Goal: Book appointment/travel/reservation

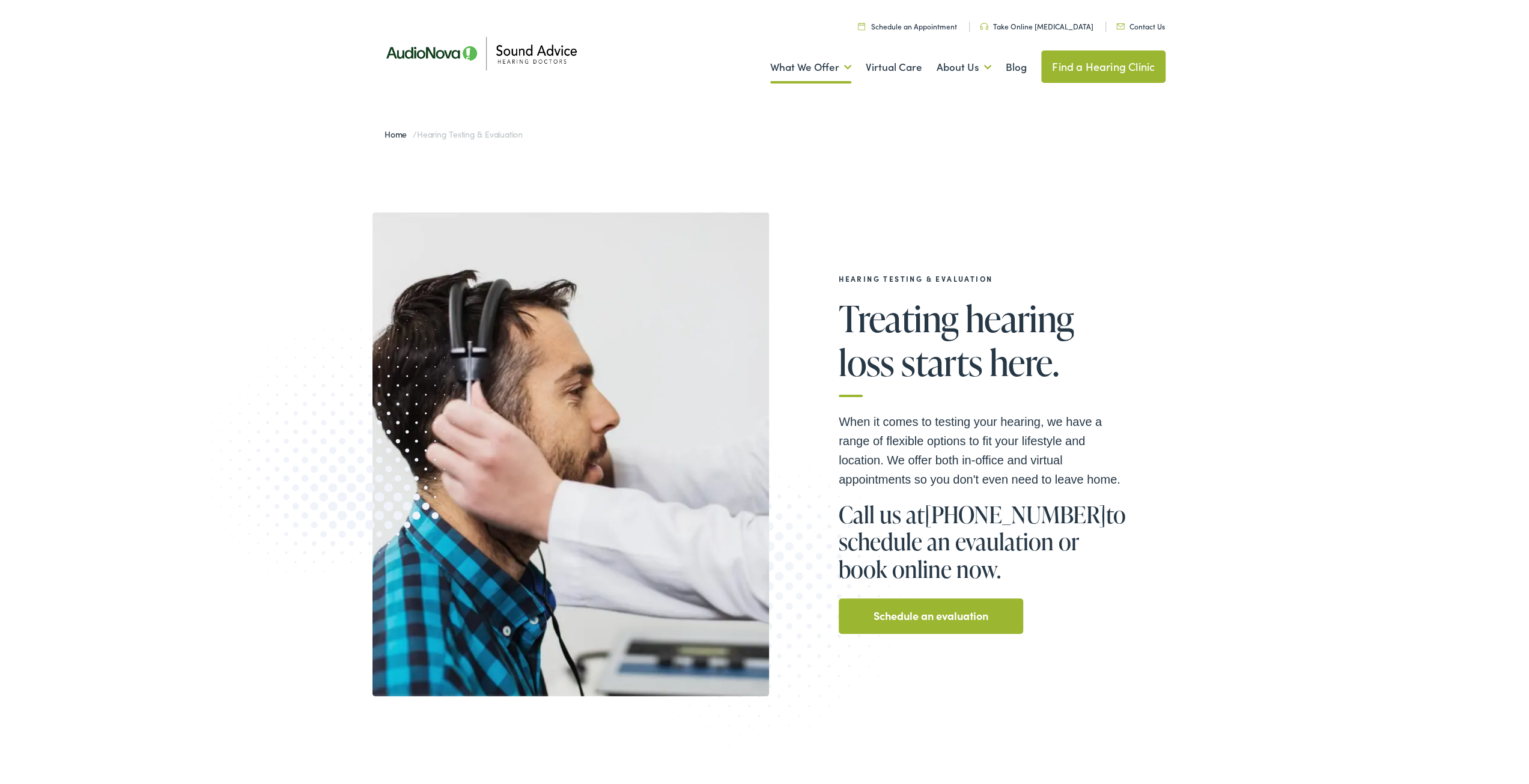
click at [1280, 265] on div "Hearing Testing & Evaluation Treating hearing loss starts here. When it comes t…" at bounding box center [769, 451] width 1539 height 603
drag, startPoint x: 1302, startPoint y: 545, endPoint x: 1221, endPoint y: 81, distance: 471.0
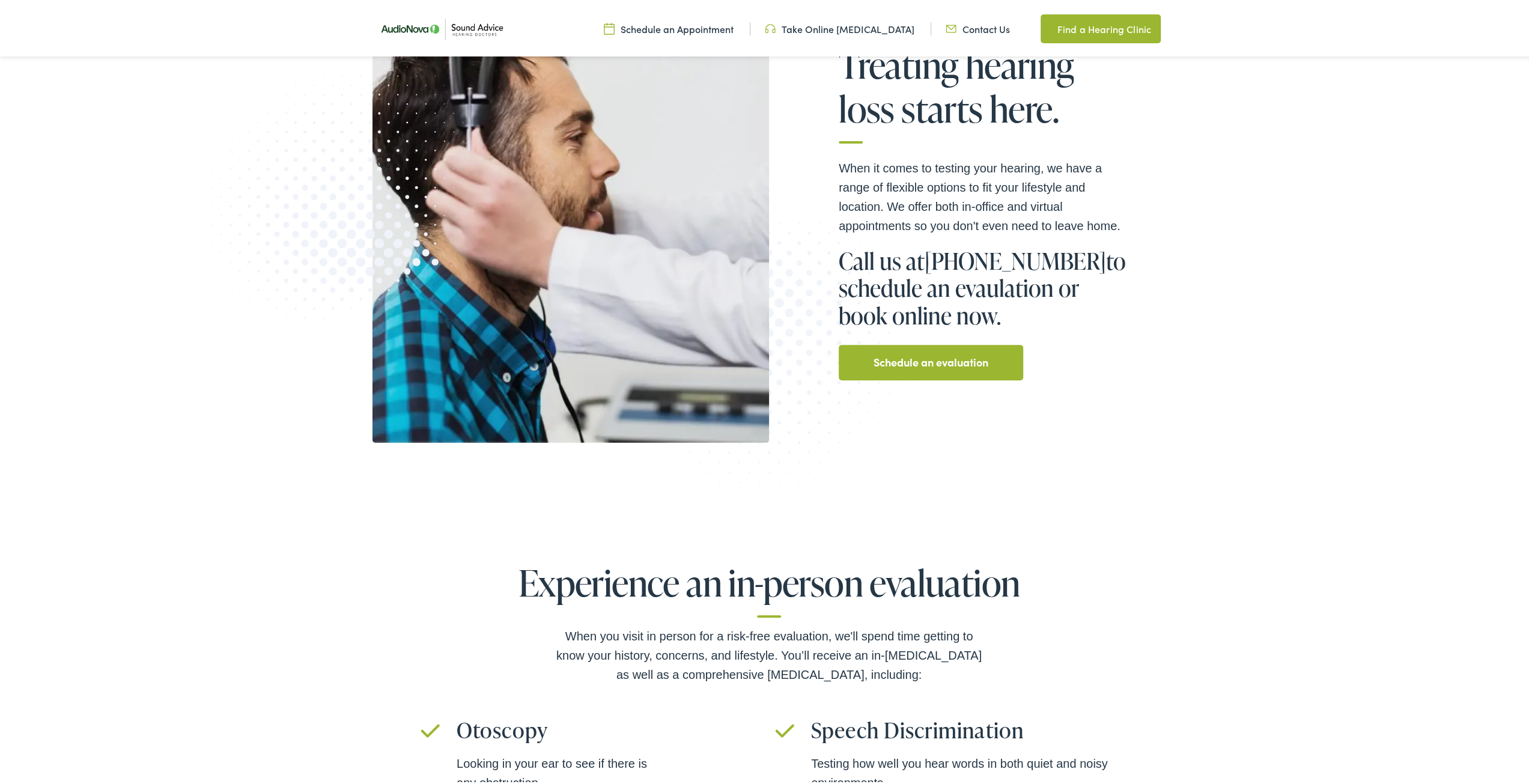
scroll to position [360, 0]
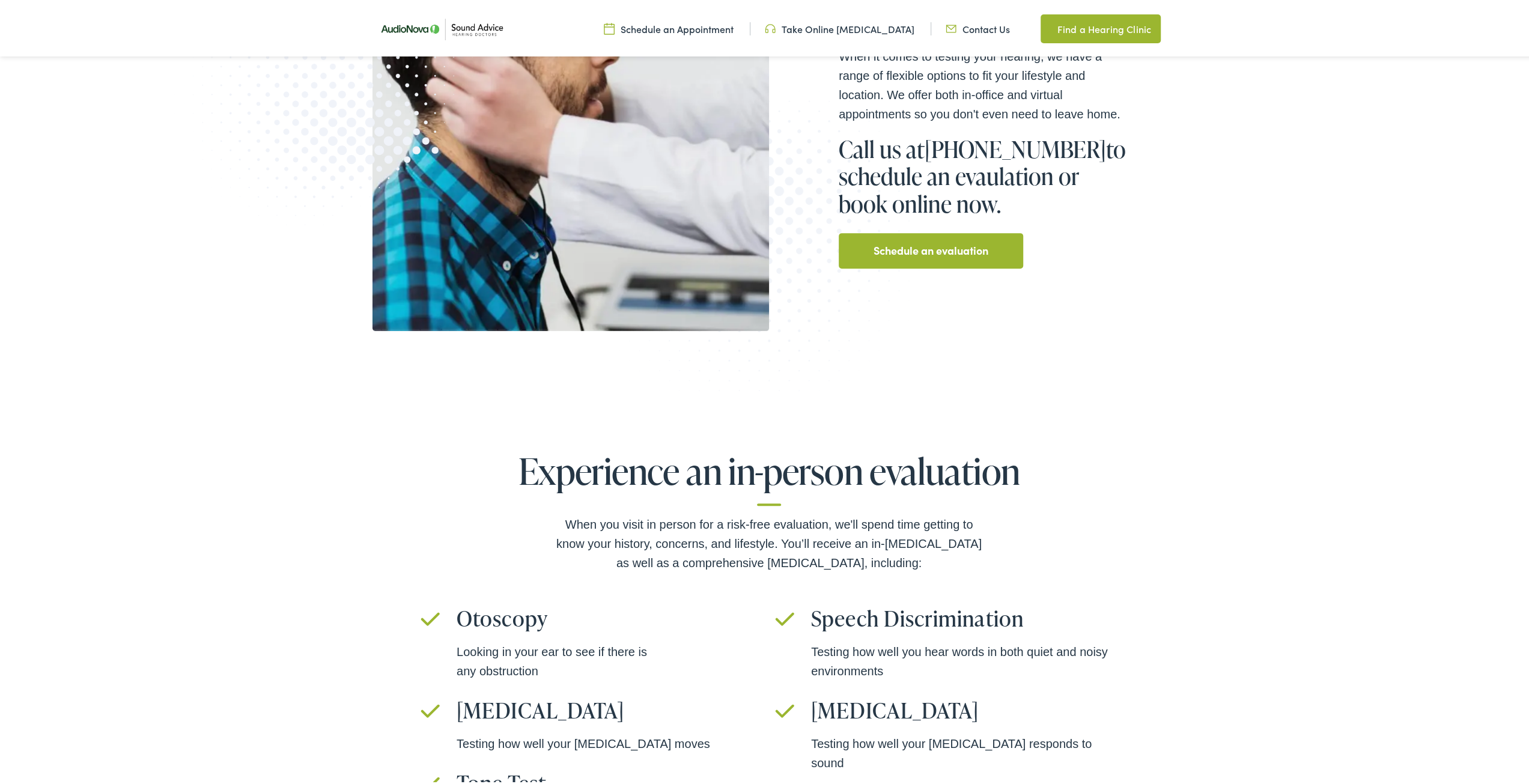
click at [1267, 518] on div "Experience an in-person evaluation When you visit in person for a risk-free eva…" at bounding box center [769, 672] width 1539 height 568
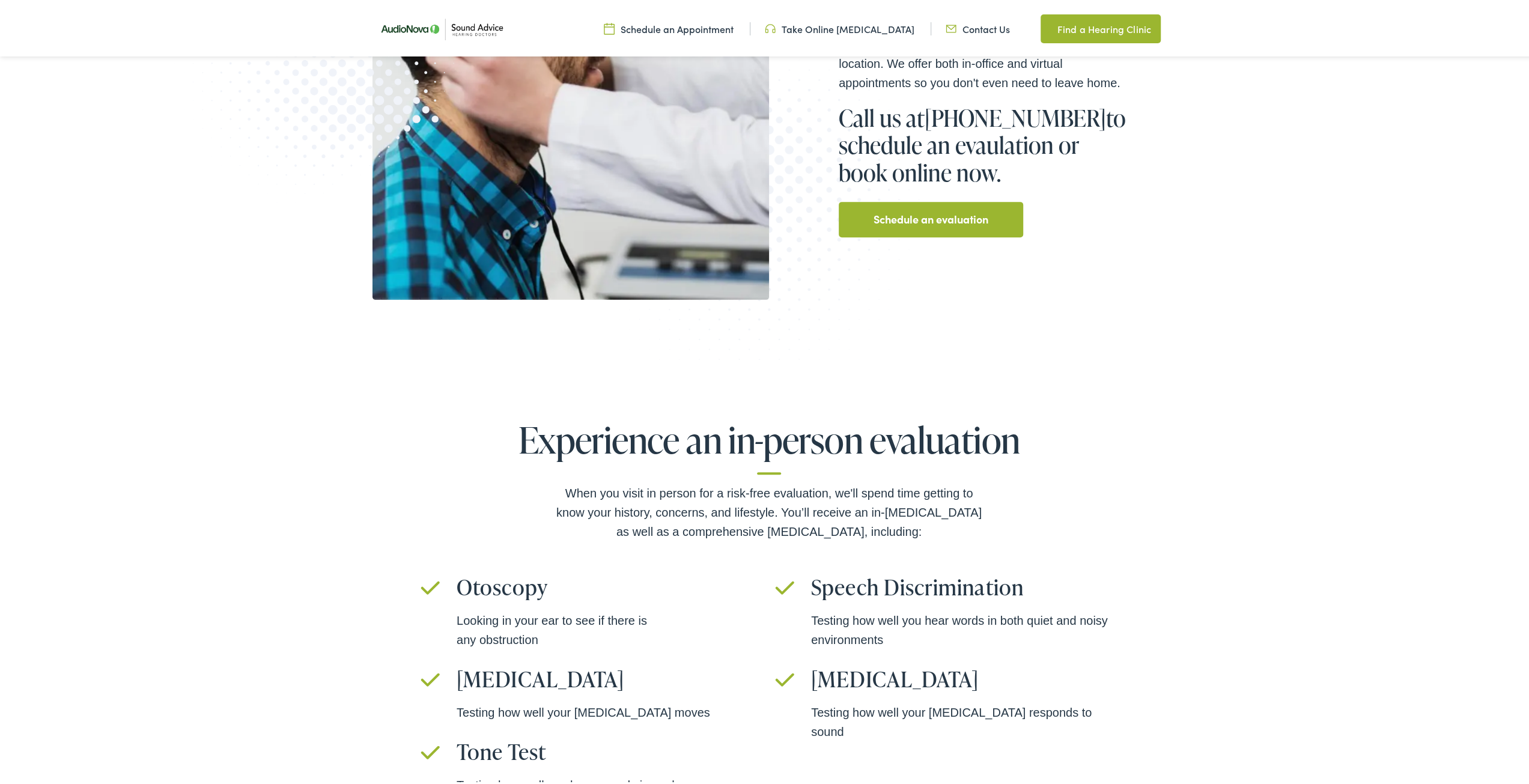
scroll to position [540, 0]
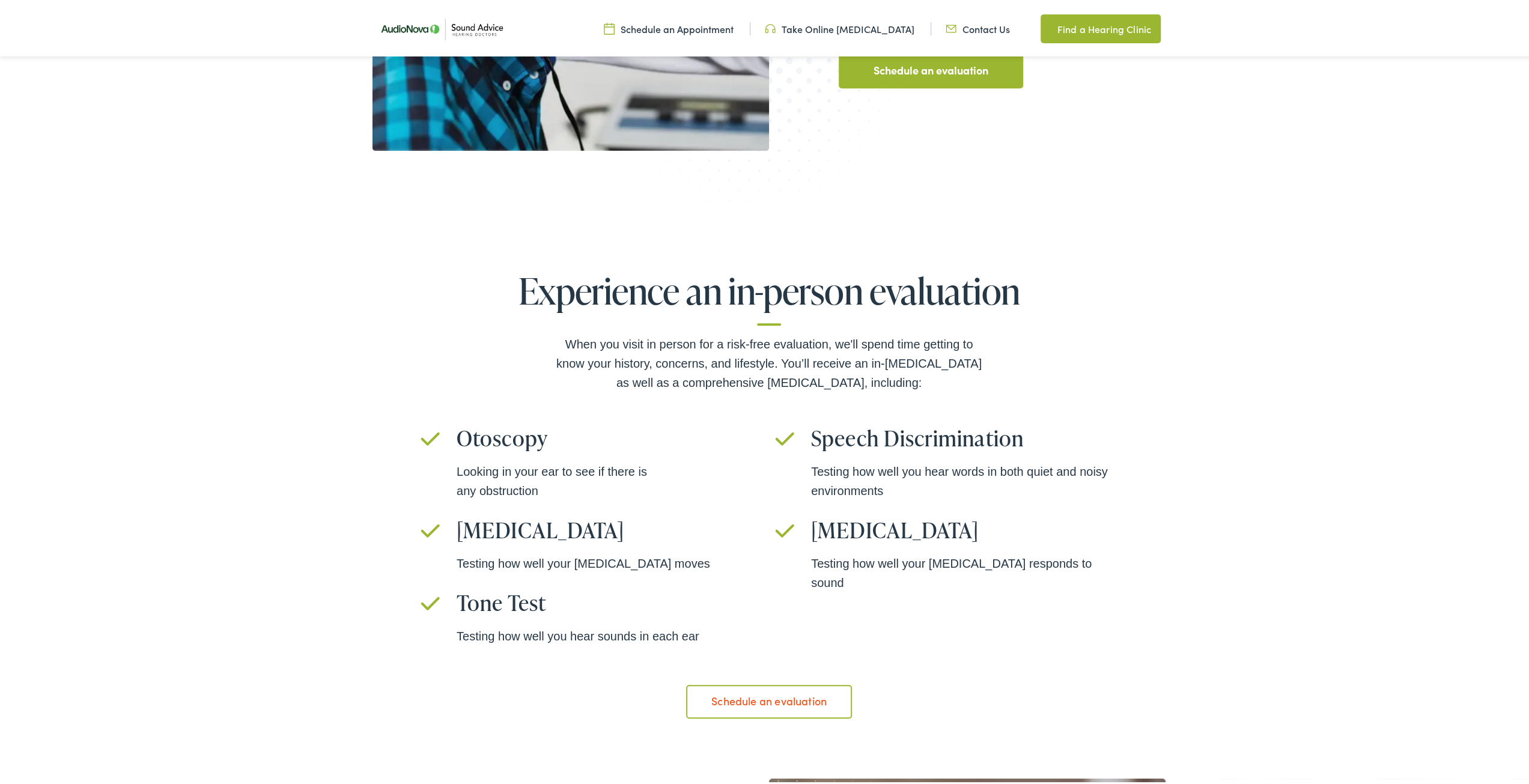
click at [1267, 518] on div "Experience an in-person evaluation When you visit in person for a risk-free eva…" at bounding box center [769, 492] width 1539 height 568
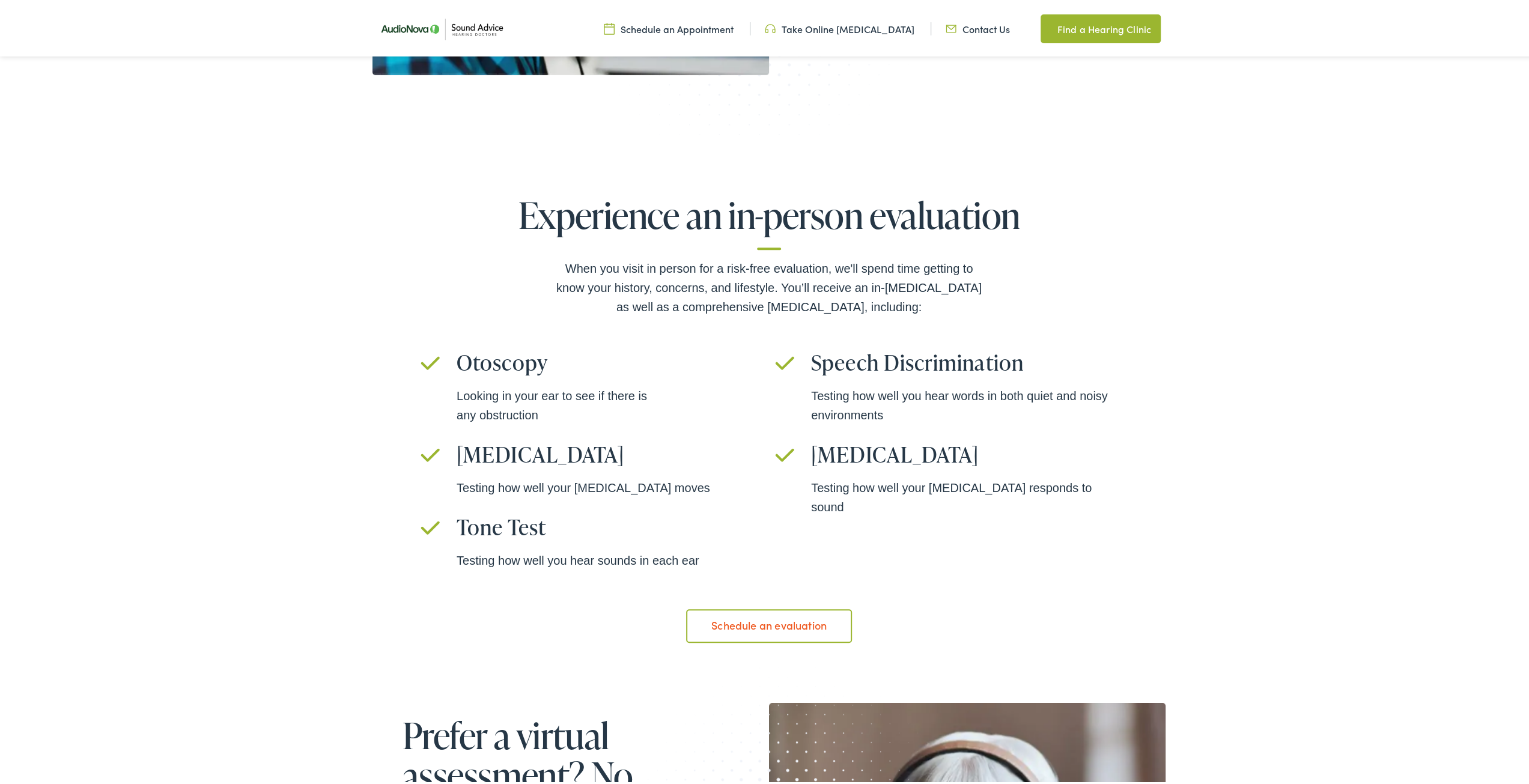
scroll to position [721, 0]
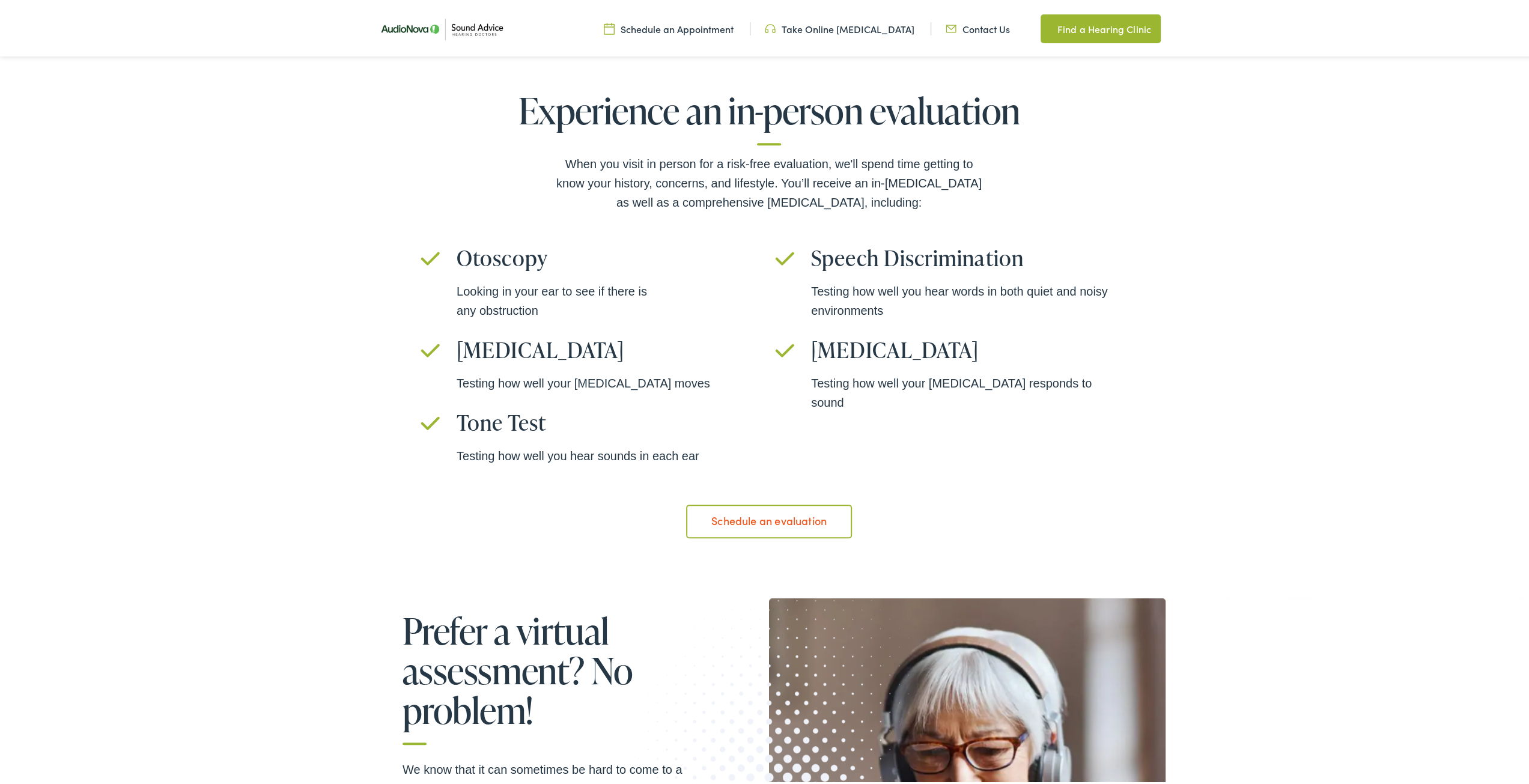
click at [535, 360] on h3 "Tympanometry" at bounding box center [610, 347] width 306 height 26
copy h3 "Tympanometry"
click at [509, 247] on h3 "Otoscopy" at bounding box center [610, 255] width 306 height 26
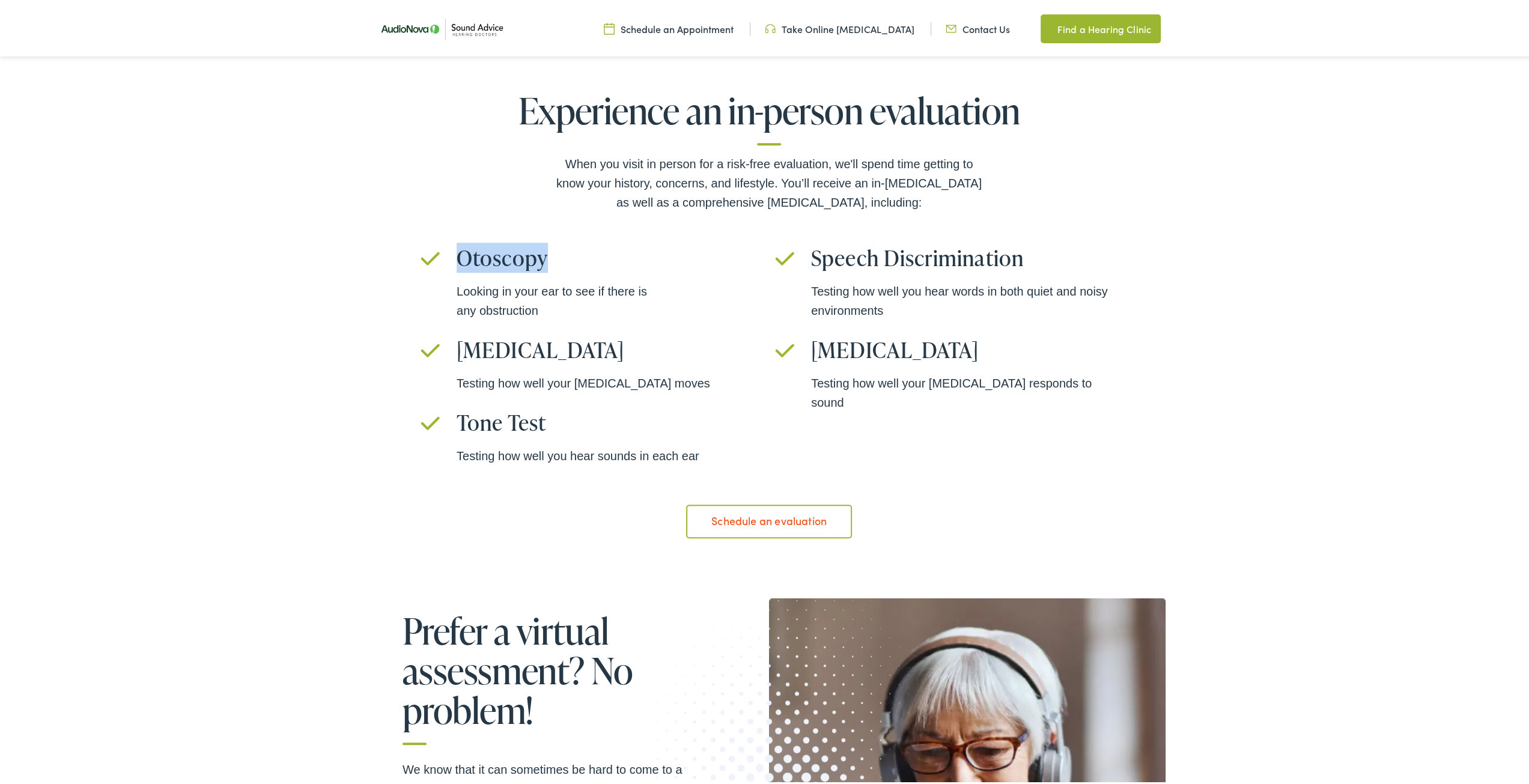
copy h3 "Otoscopy"
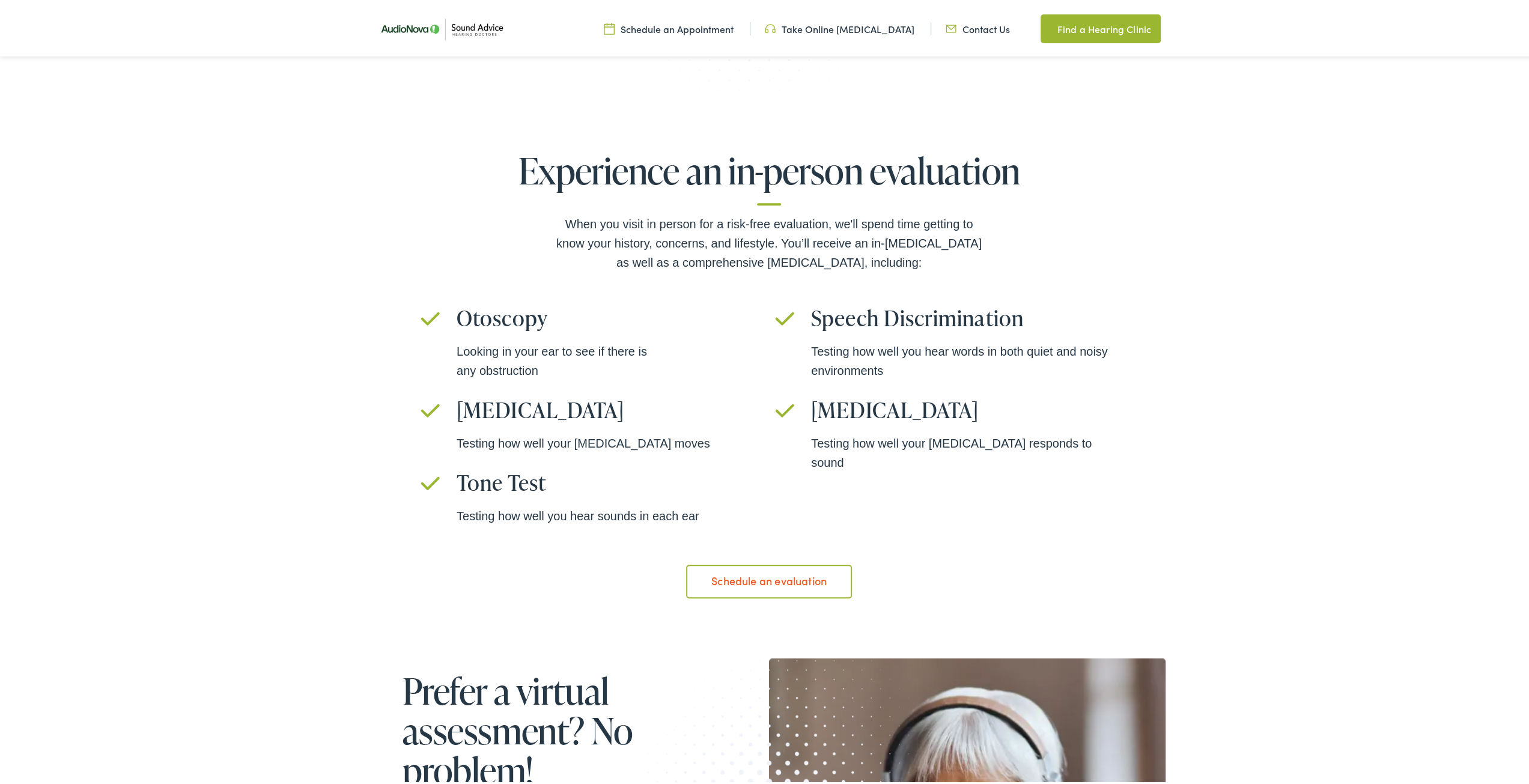
click at [1256, 344] on div "Experience an in-person evaluation When you visit in person for a risk-free eva…" at bounding box center [769, 372] width 1539 height 568
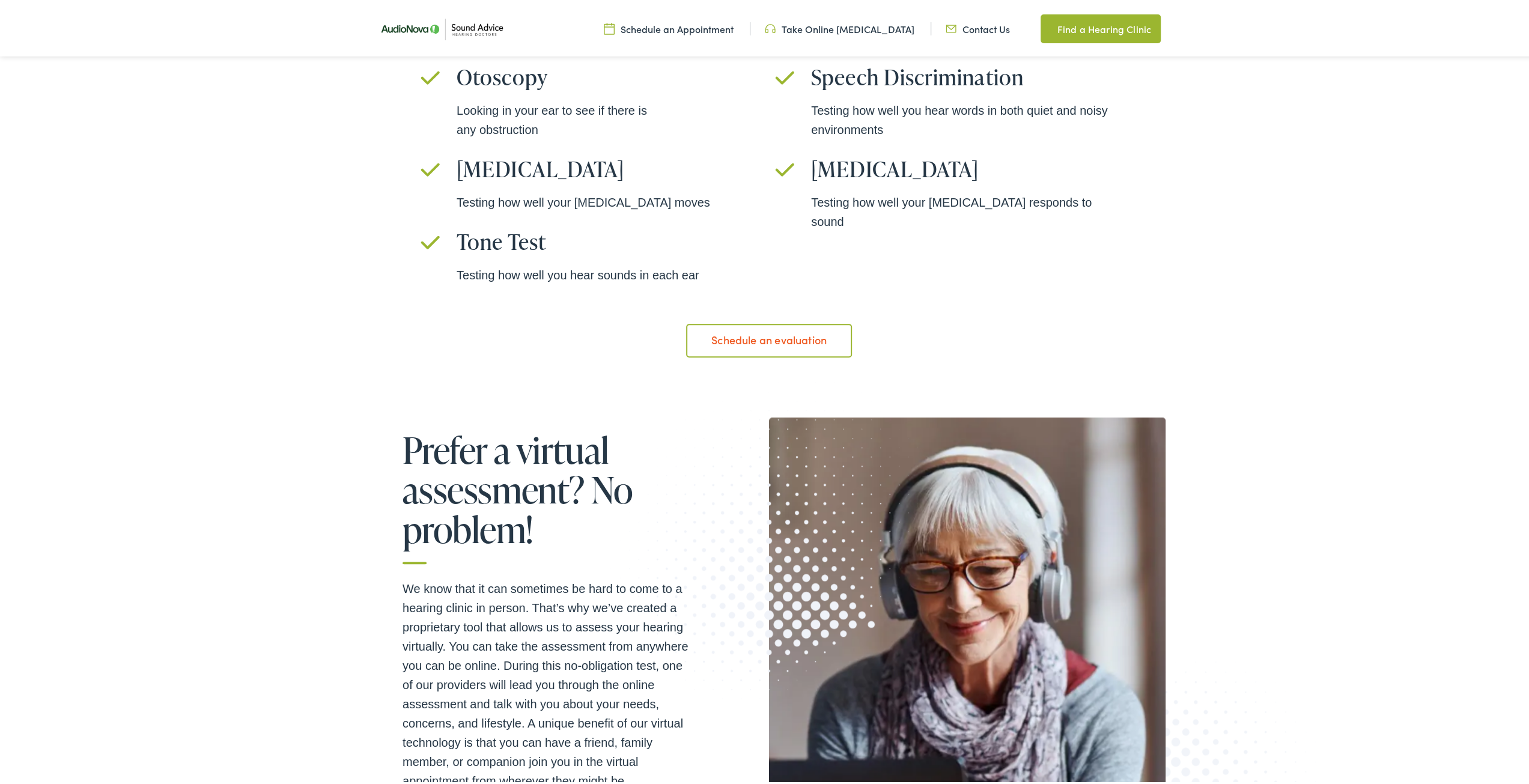
scroll to position [1081, 0]
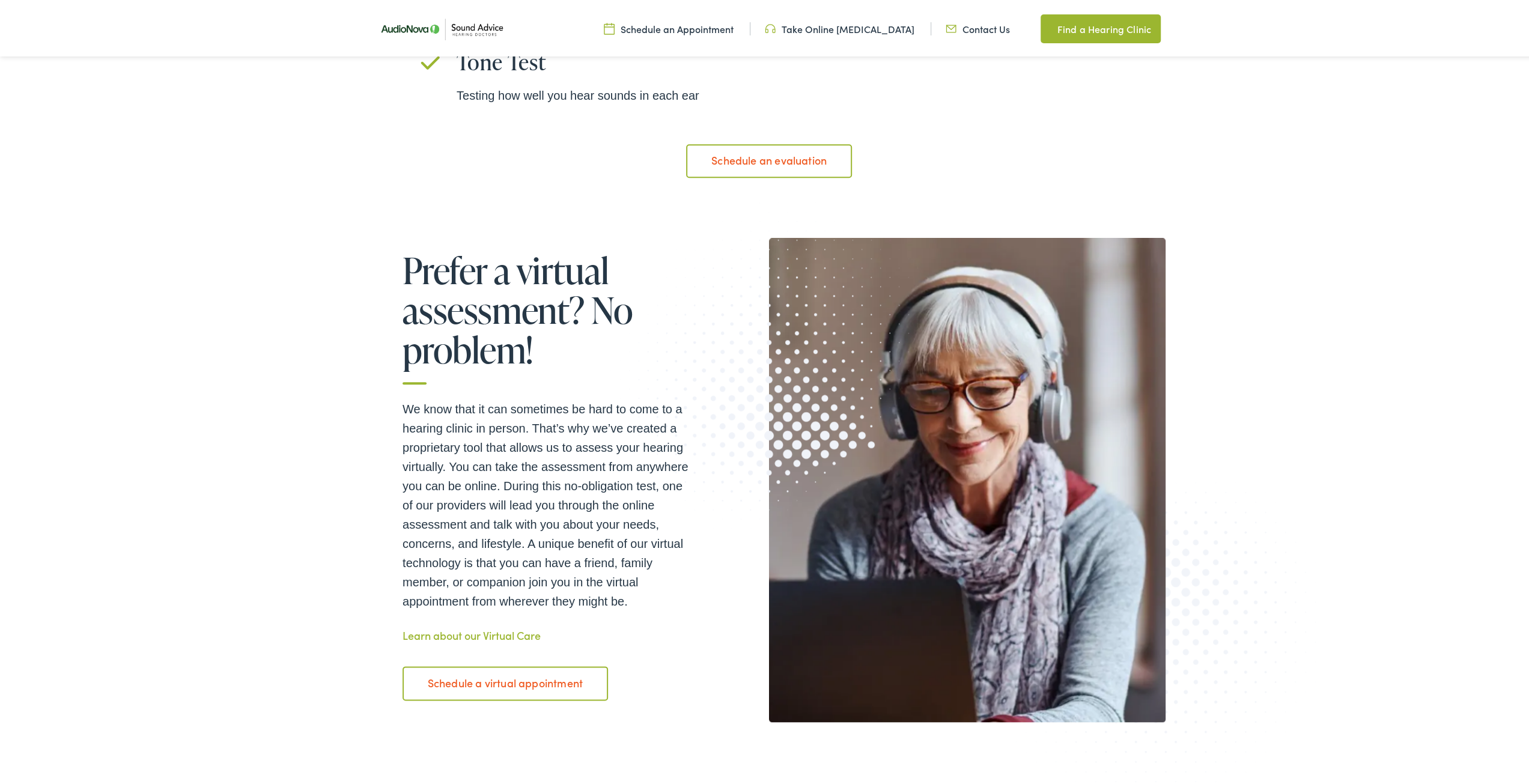
click at [1256, 344] on div "Prefer a virtual assessment? No problem! We know that it can sometimes be hard …" at bounding box center [769, 507] width 1539 height 544
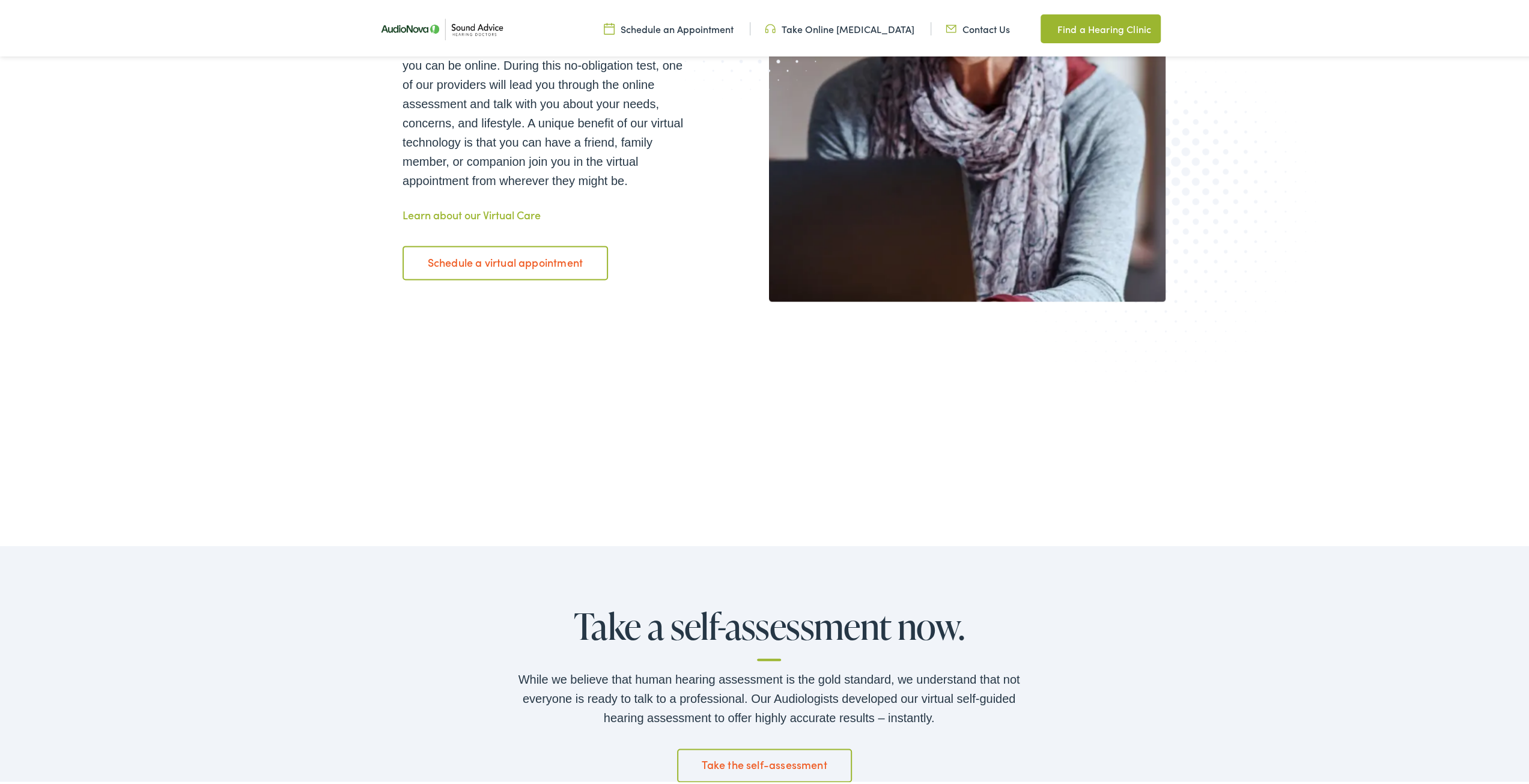
scroll to position [0, 0]
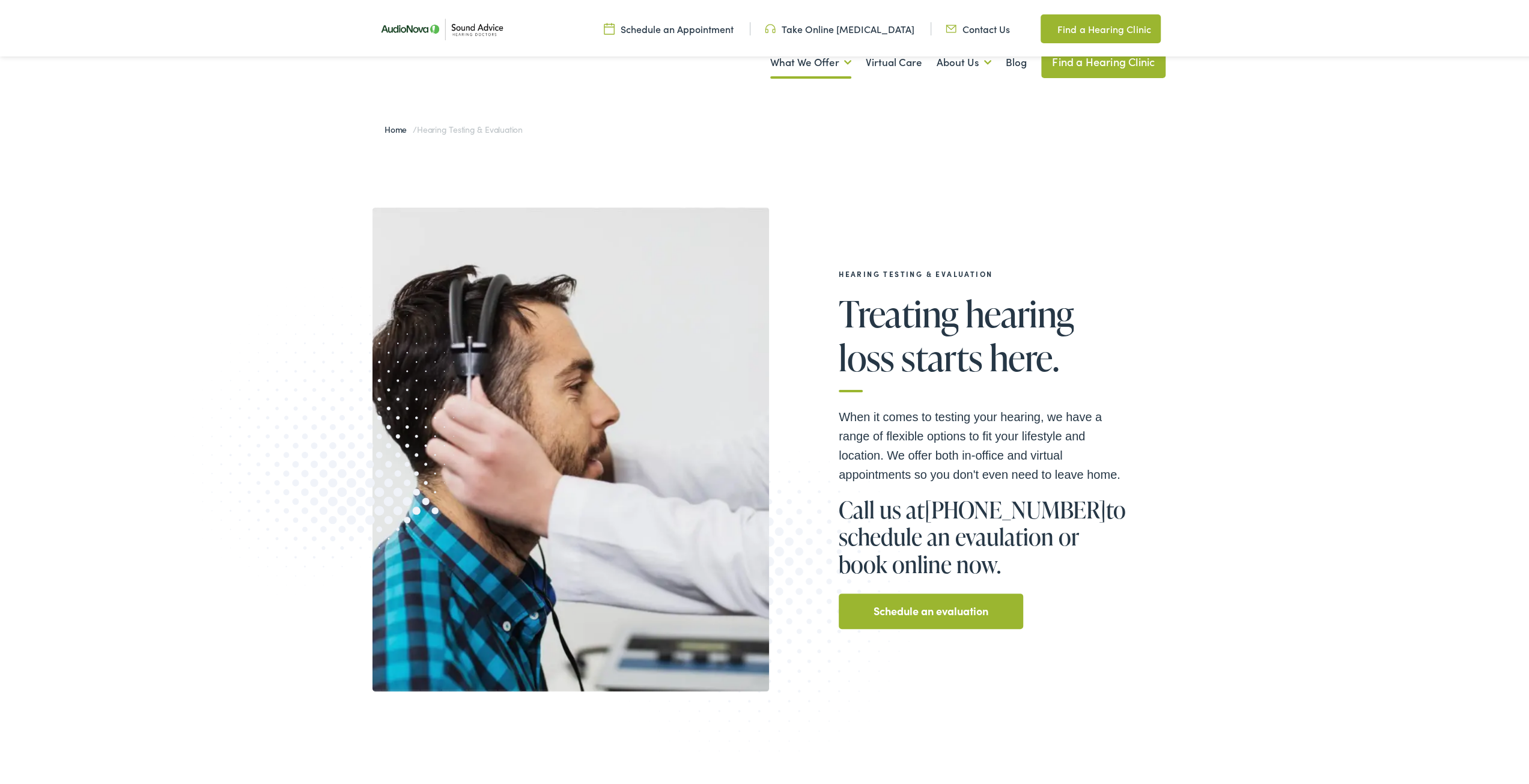
drag, startPoint x: 1290, startPoint y: 401, endPoint x: 1180, endPoint y: 11, distance: 405.2
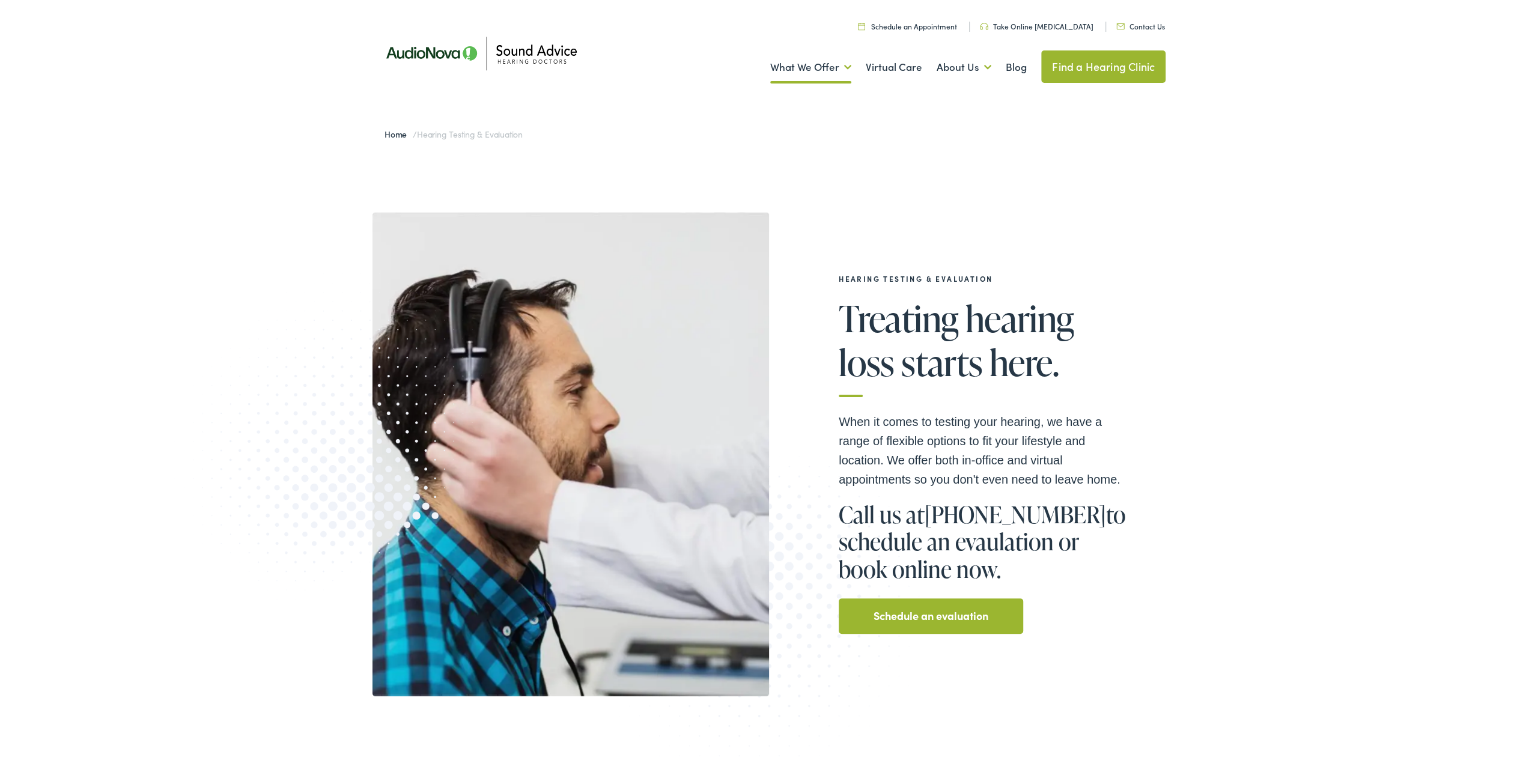
click at [1257, 386] on div "Hearing Testing & Evaluation Treating hearing loss starts here. When it comes t…" at bounding box center [769, 451] width 1539 height 603
drag, startPoint x: 1306, startPoint y: 341, endPoint x: 1214, endPoint y: 165, distance: 198.6
click at [959, 610] on link "Schedule an evaluation" at bounding box center [931, 613] width 115 height 19
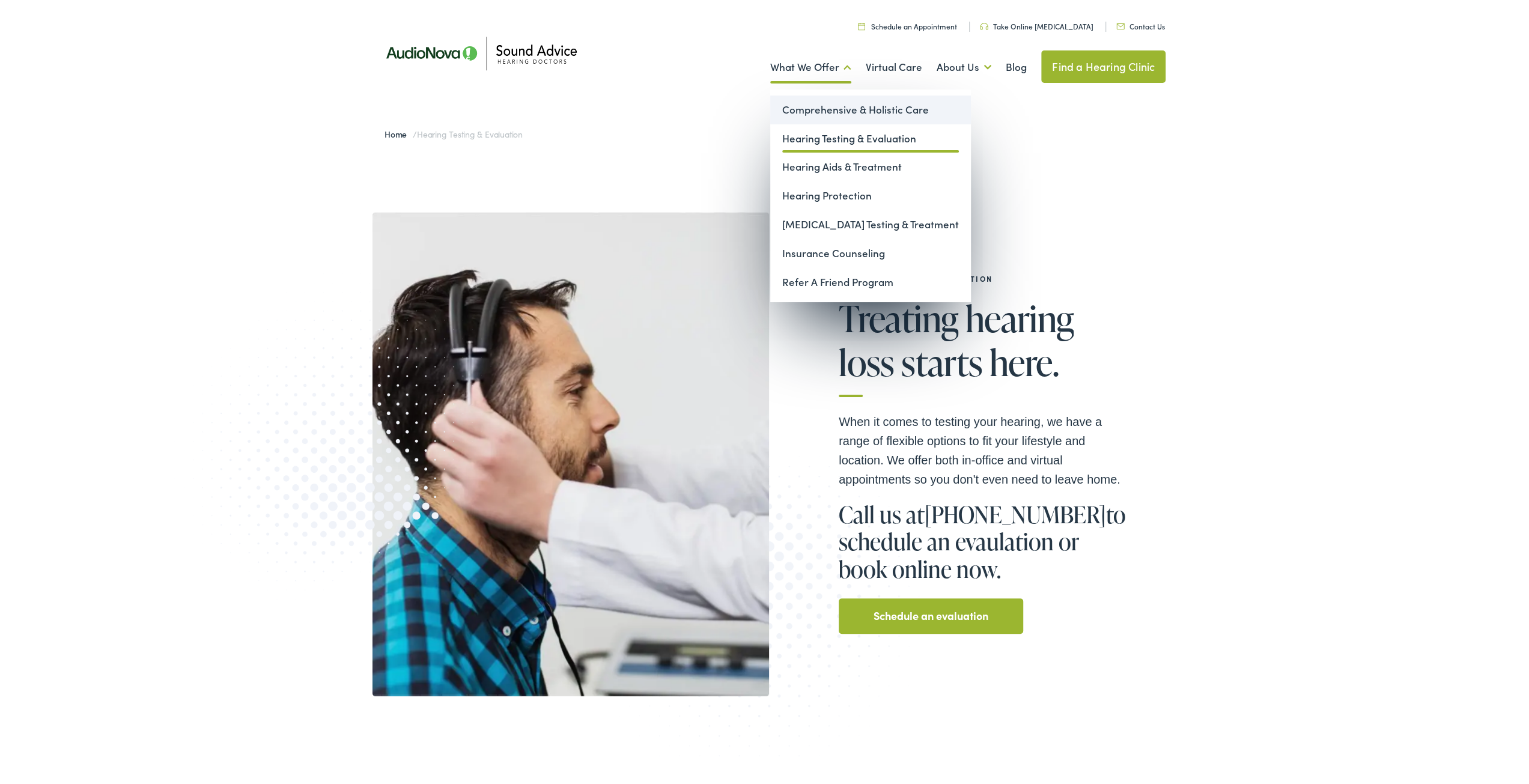
click at [857, 108] on link "Comprehensive & Holistic Care" at bounding box center [870, 107] width 200 height 29
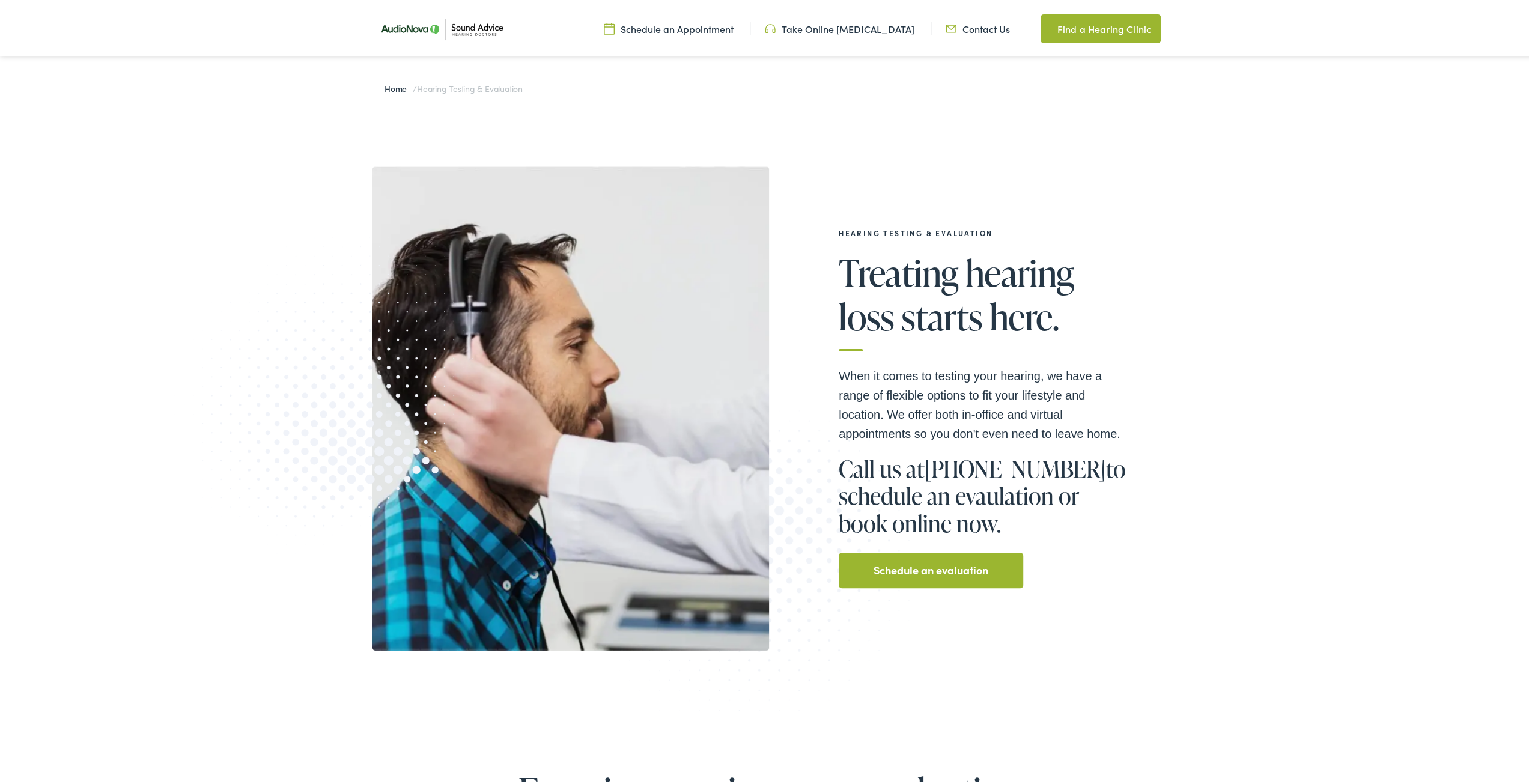
scroll to position [240, 0]
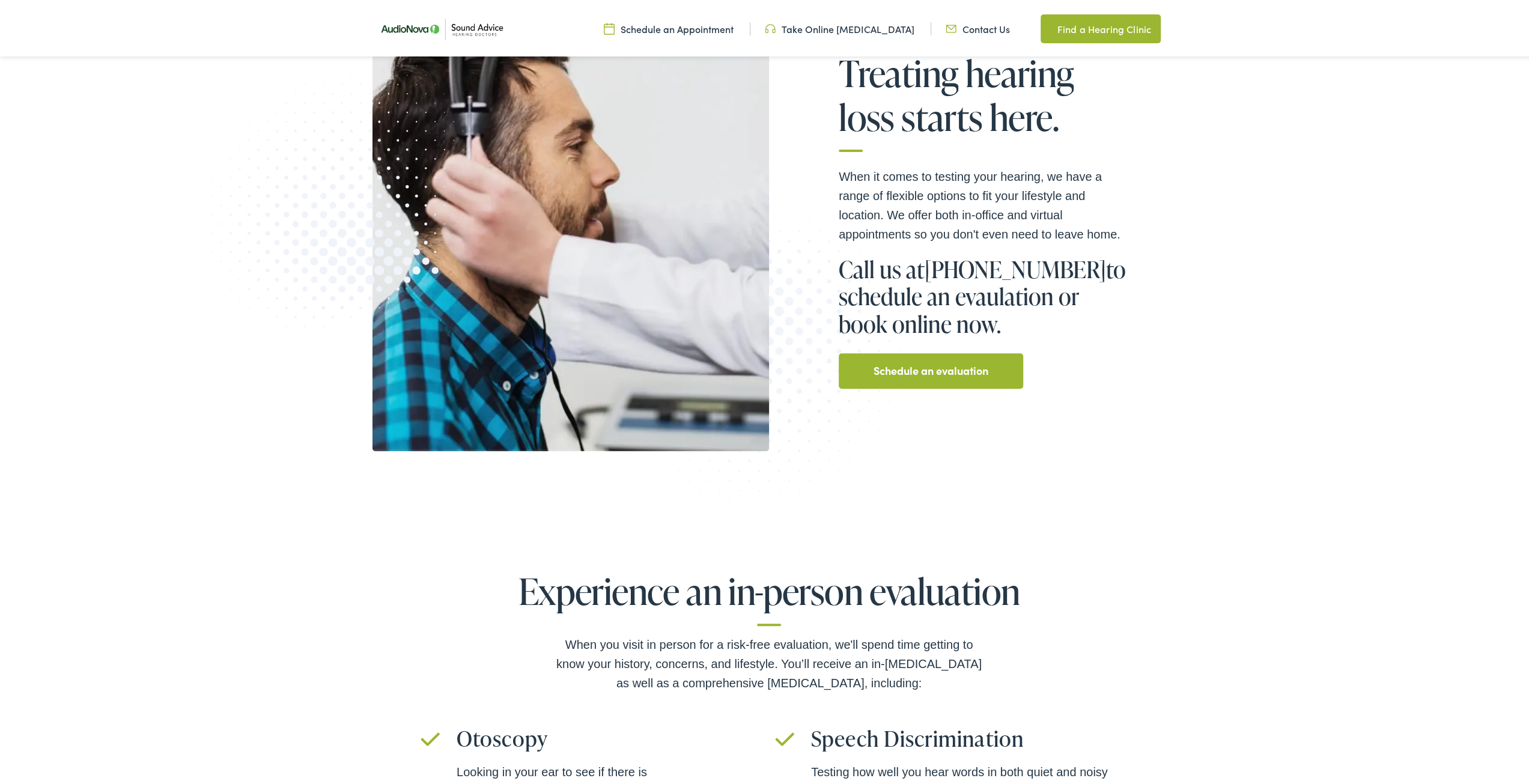
click at [1049, 247] on div "When it comes to testing your hearing, we have a range of flexible options to f…" at bounding box center [983, 275] width 288 height 221
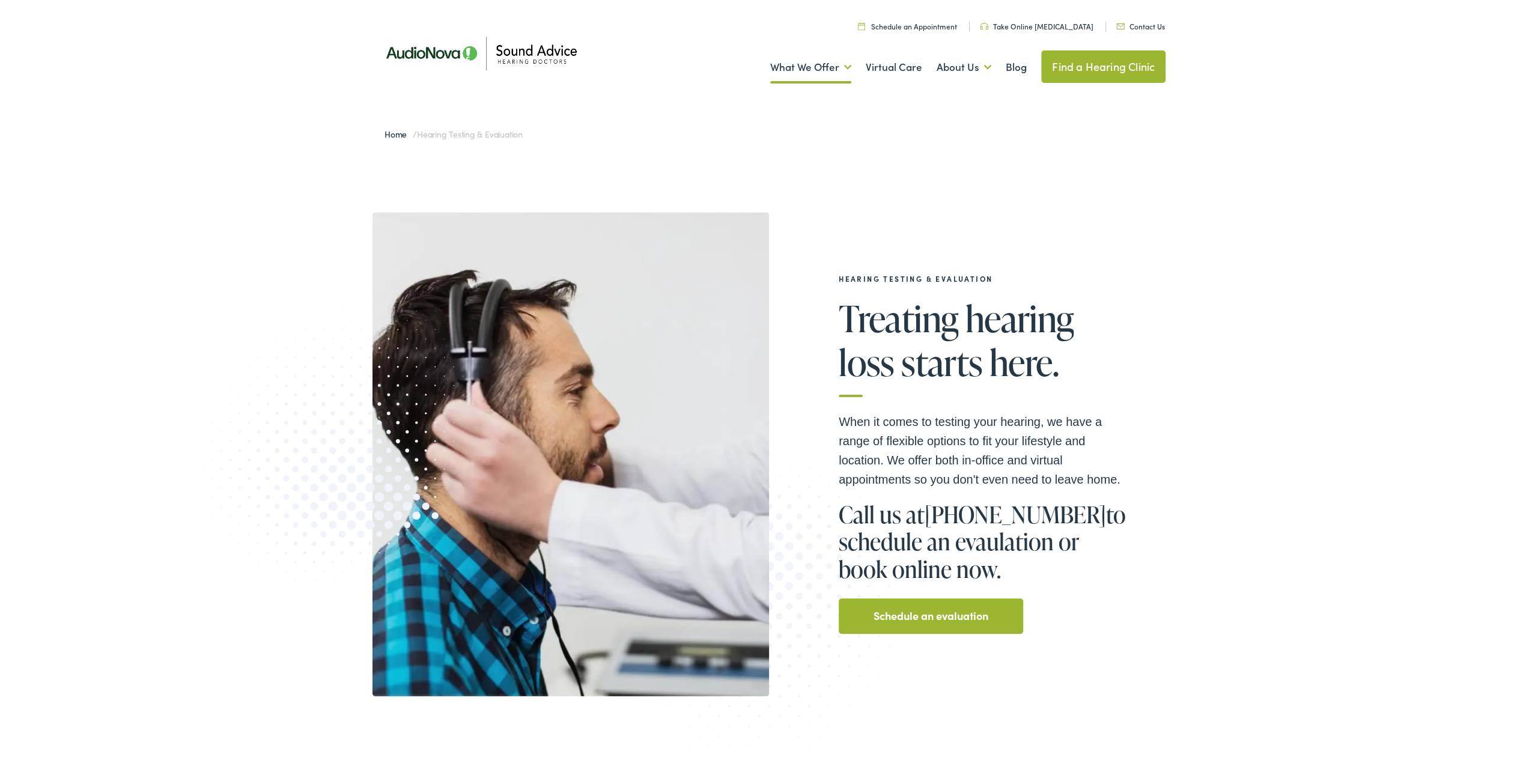
click at [1075, 177] on div "Hearing Testing & Evaluation Treating hearing loss starts here. When it comes t…" at bounding box center [769, 451] width 1539 height 603
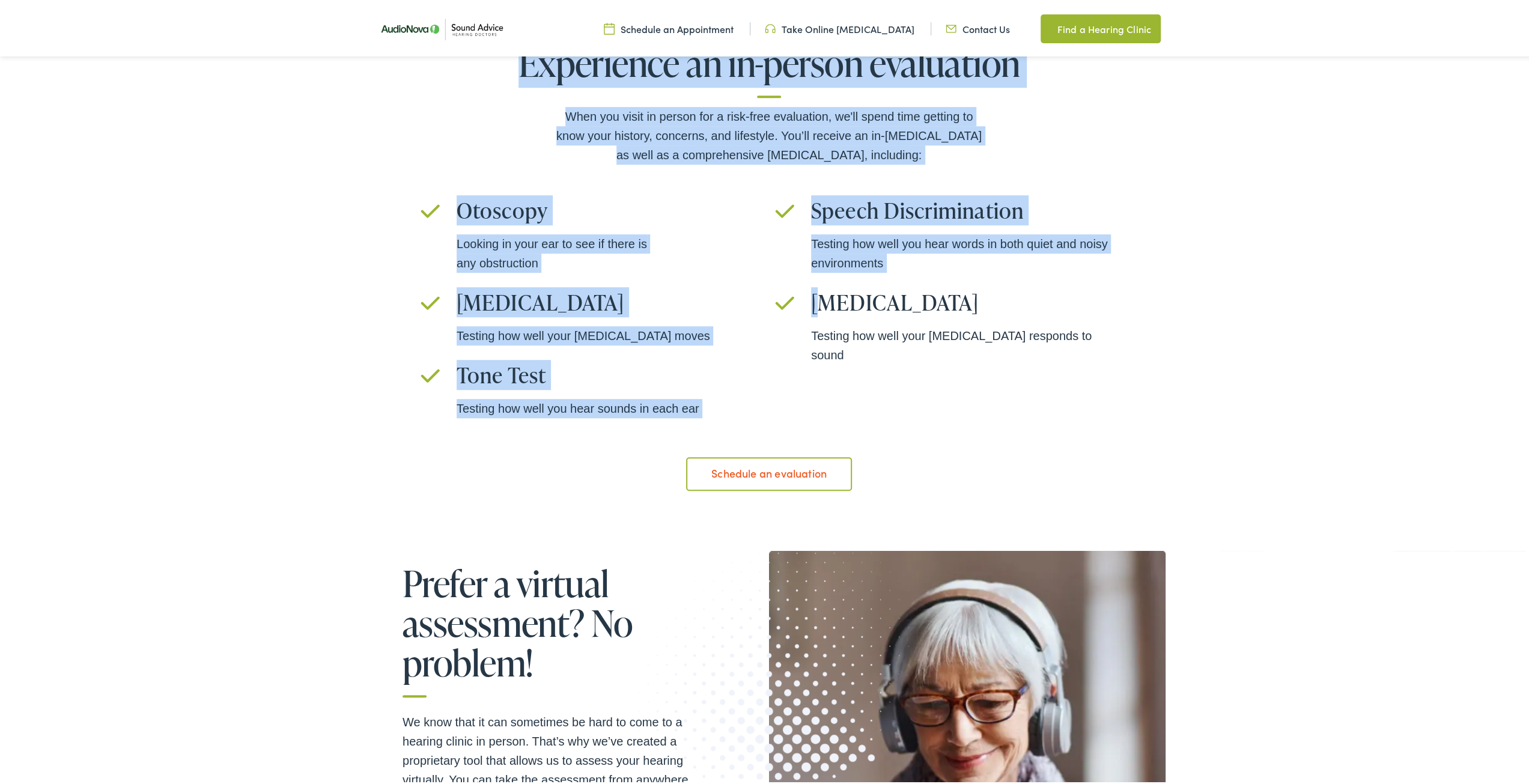
scroll to position [781, 0]
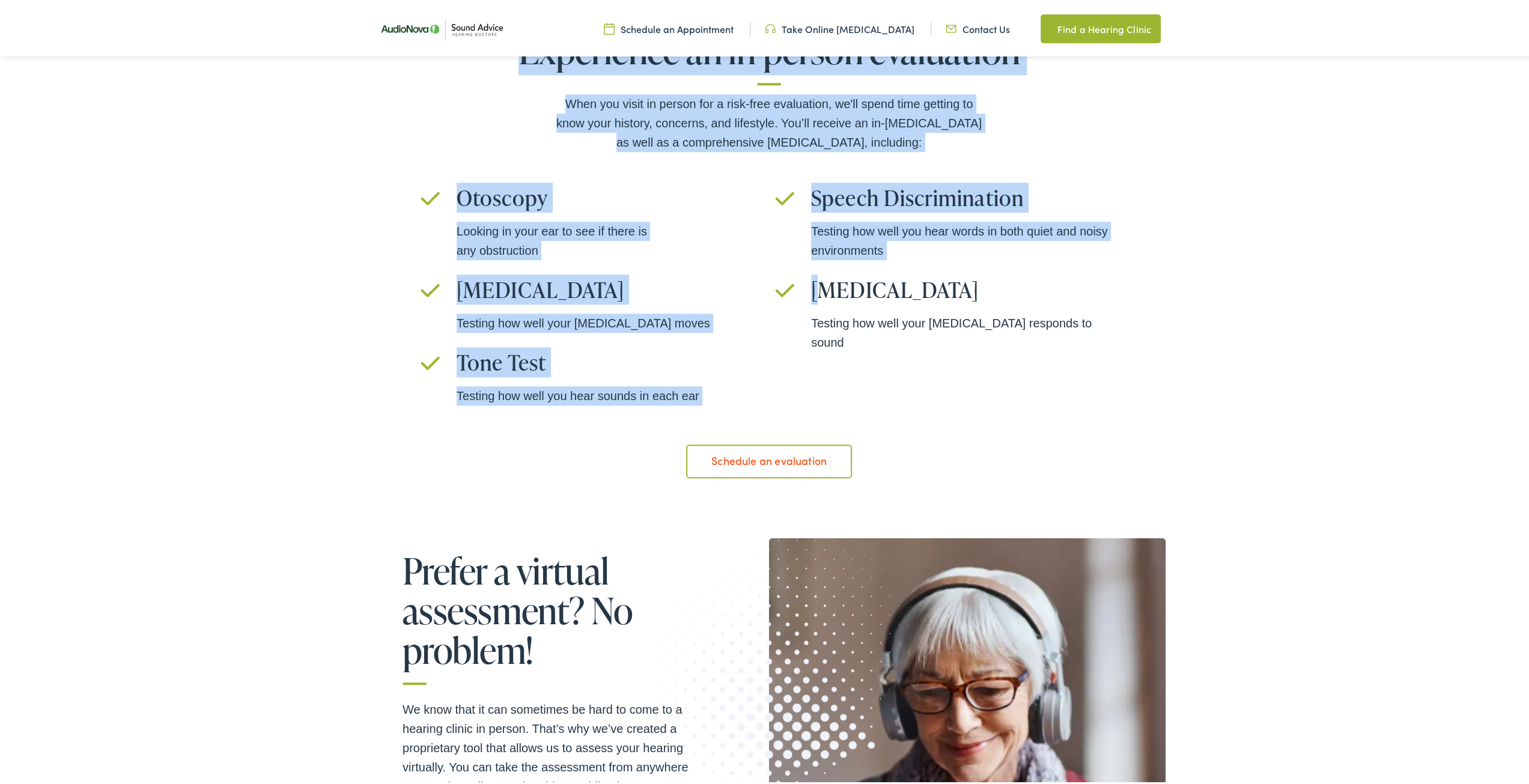
drag, startPoint x: 517, startPoint y: 219, endPoint x: 714, endPoint y: 377, distance: 252.5
click at [714, 377] on div "Experience an in-person evaluation When you visit in person for a risk-free eva…" at bounding box center [769, 252] width 697 height 448
copy div "Experience an in-person evaluation When you visit in person for a risk-free eva…"
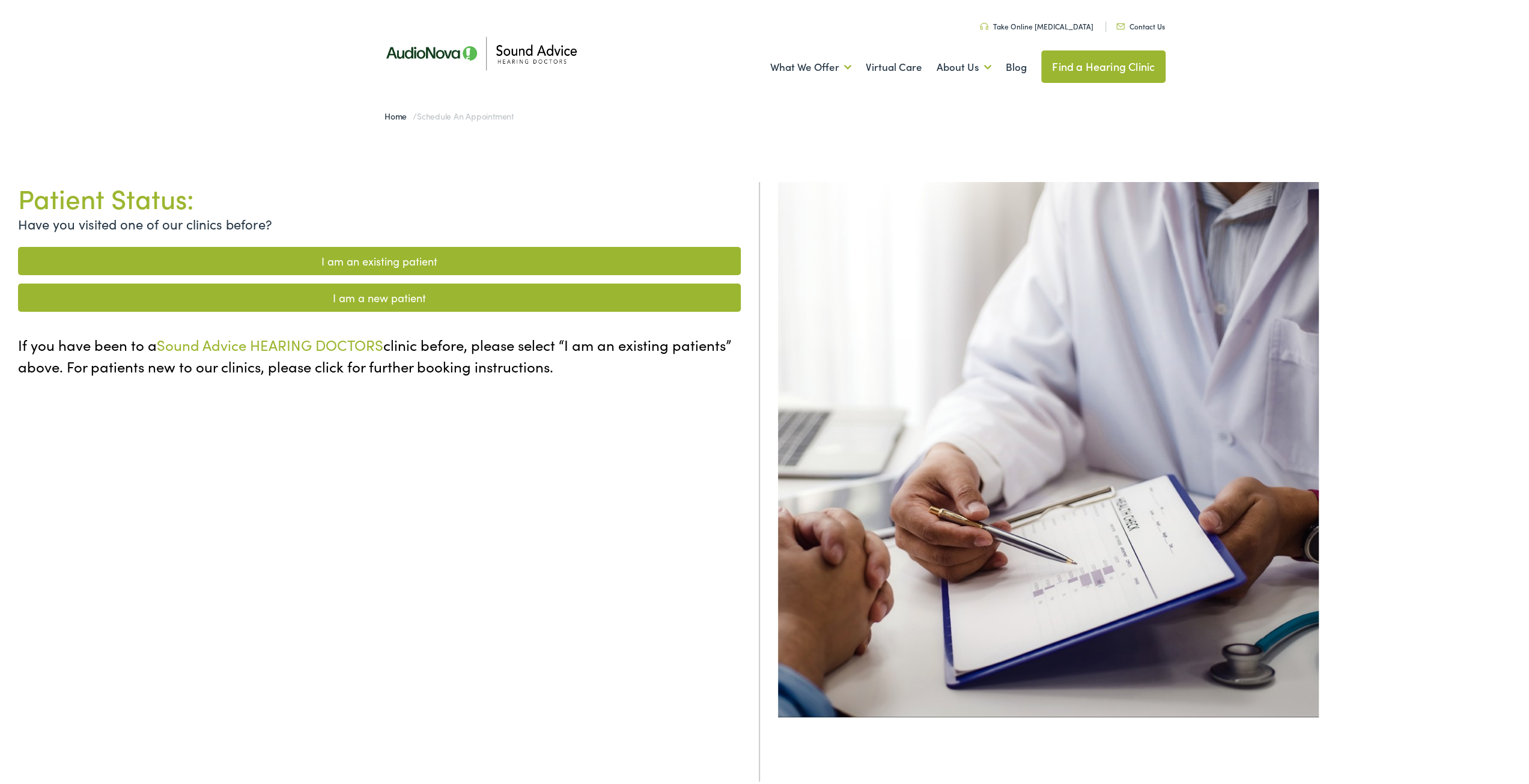
click at [371, 296] on link "I am a new patient" at bounding box center [379, 295] width 723 height 28
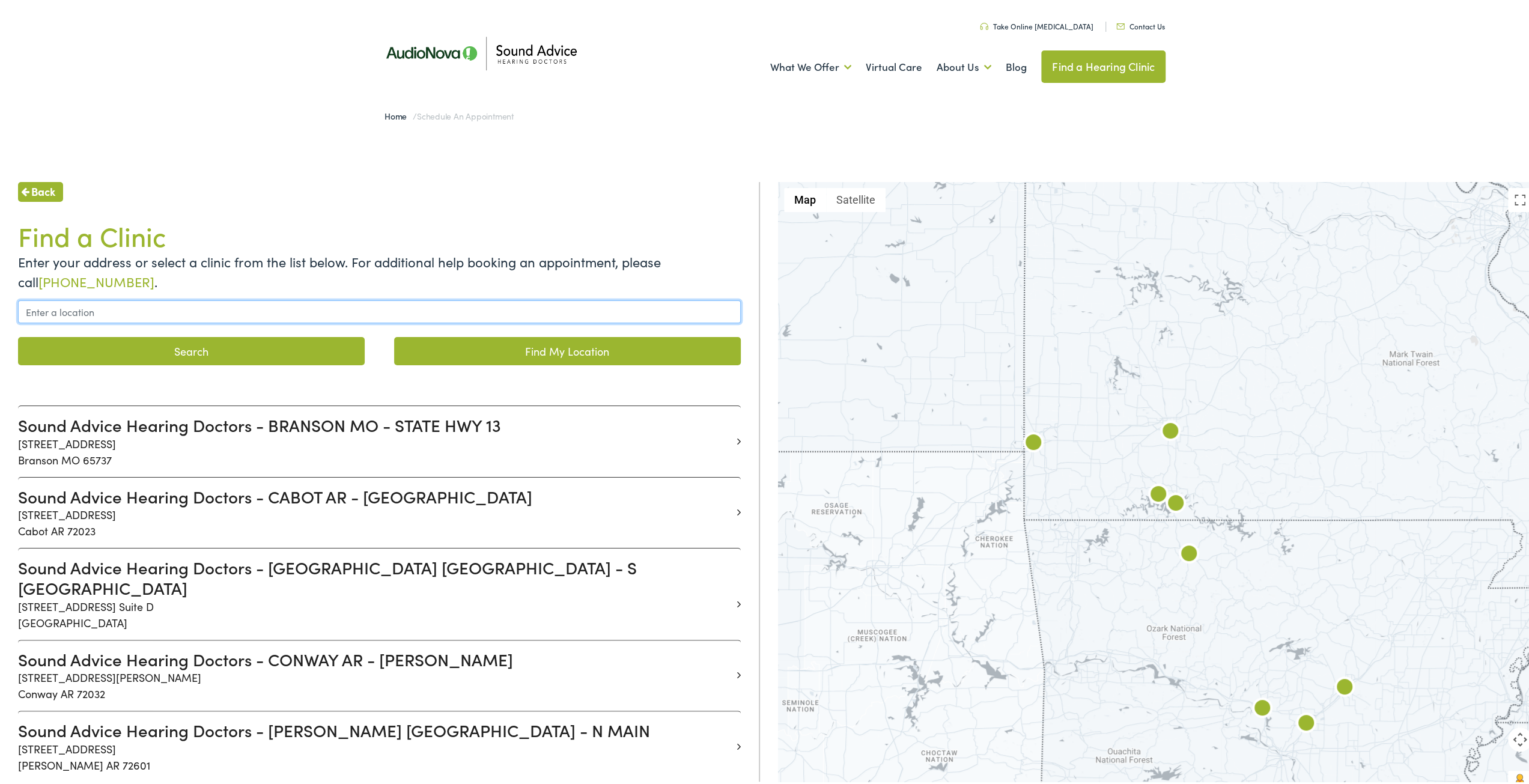
click at [328, 311] on input "text" at bounding box center [379, 309] width 723 height 23
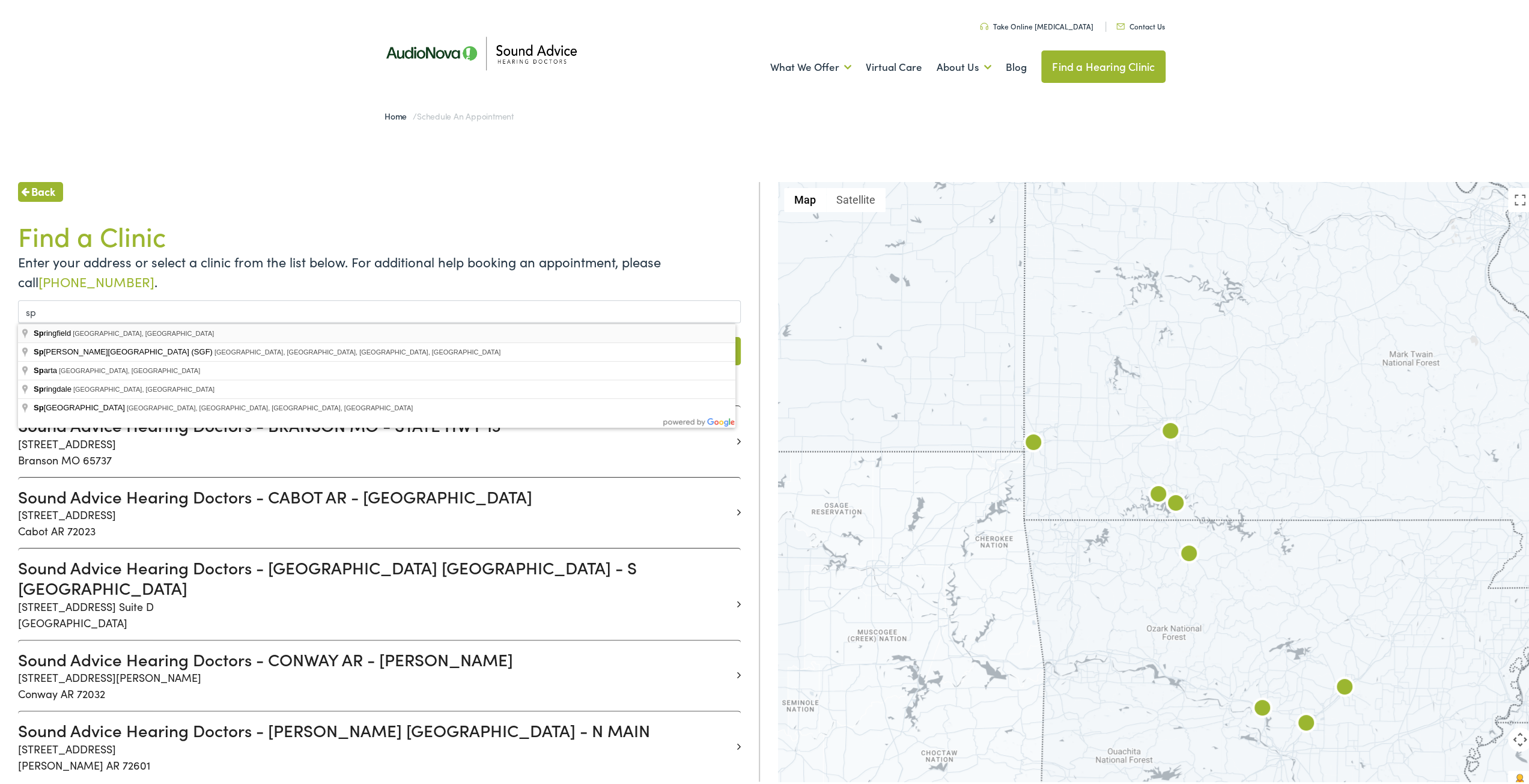
type input "[GEOGRAPHIC_DATA], [GEOGRAPHIC_DATA], [GEOGRAPHIC_DATA]"
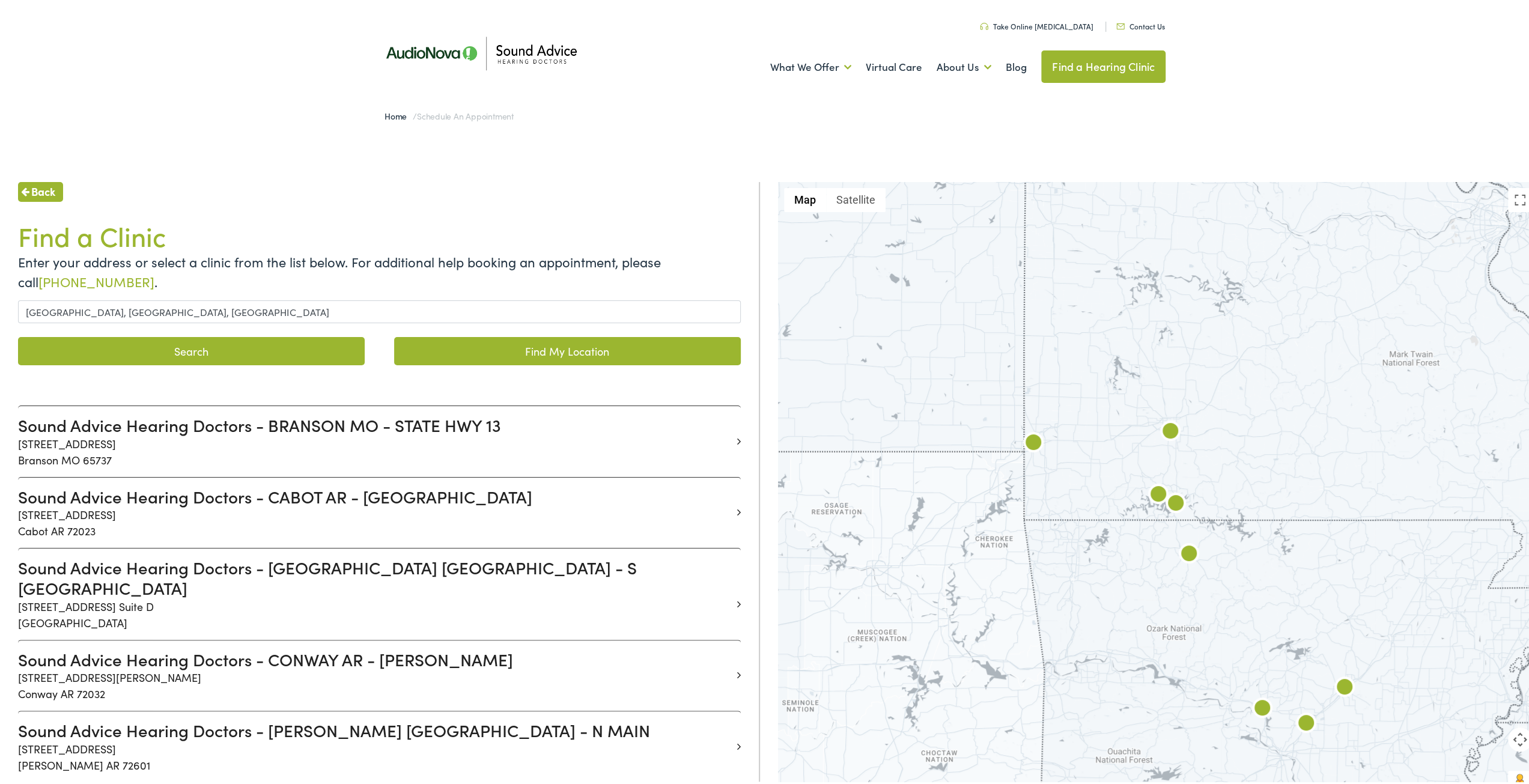
click at [308, 351] on button "Search" at bounding box center [191, 348] width 347 height 28
click at [178, 352] on button "Search" at bounding box center [191, 348] width 347 height 28
click at [1161, 425] on img at bounding box center [1170, 430] width 29 height 29
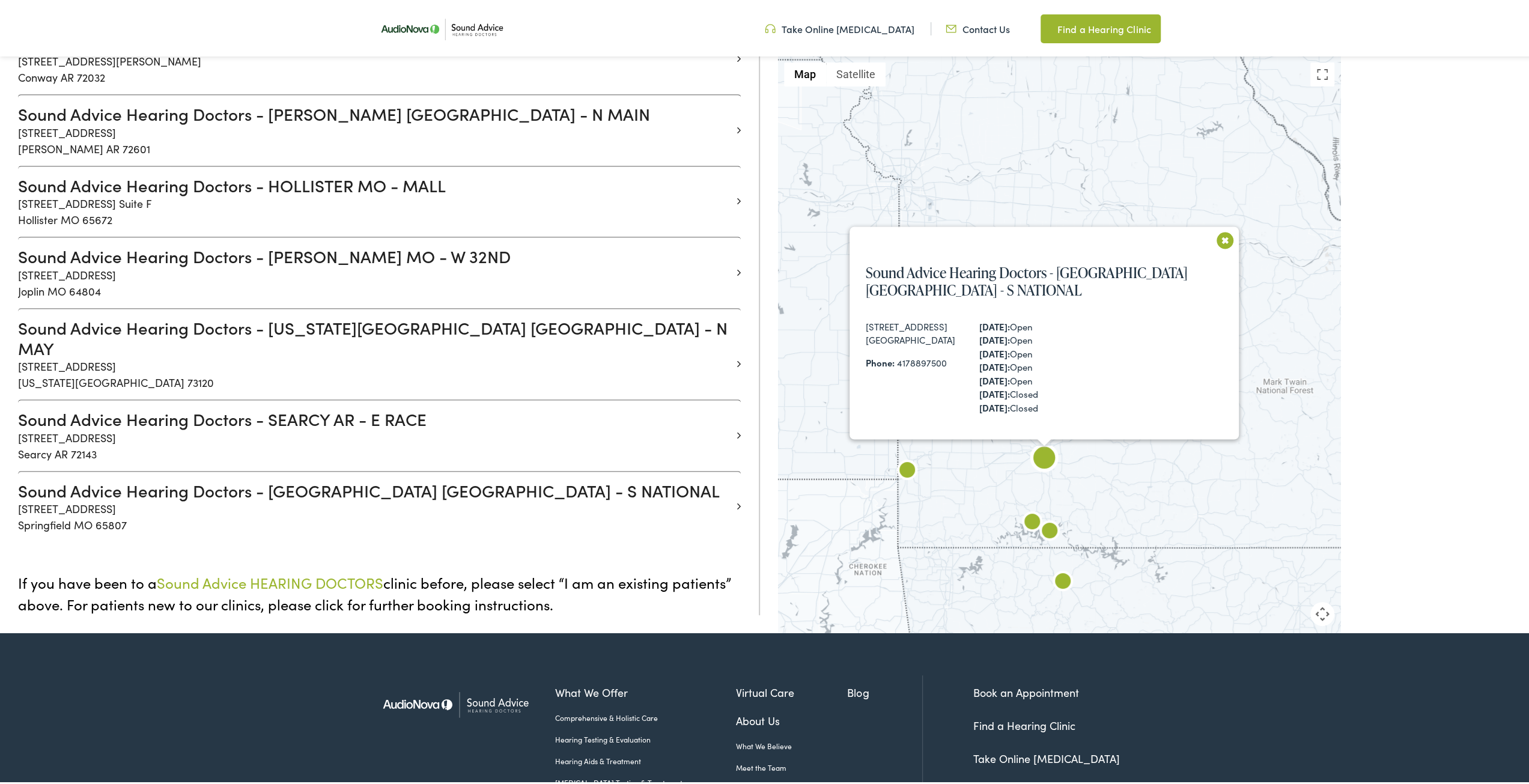
scroll to position [711, 0]
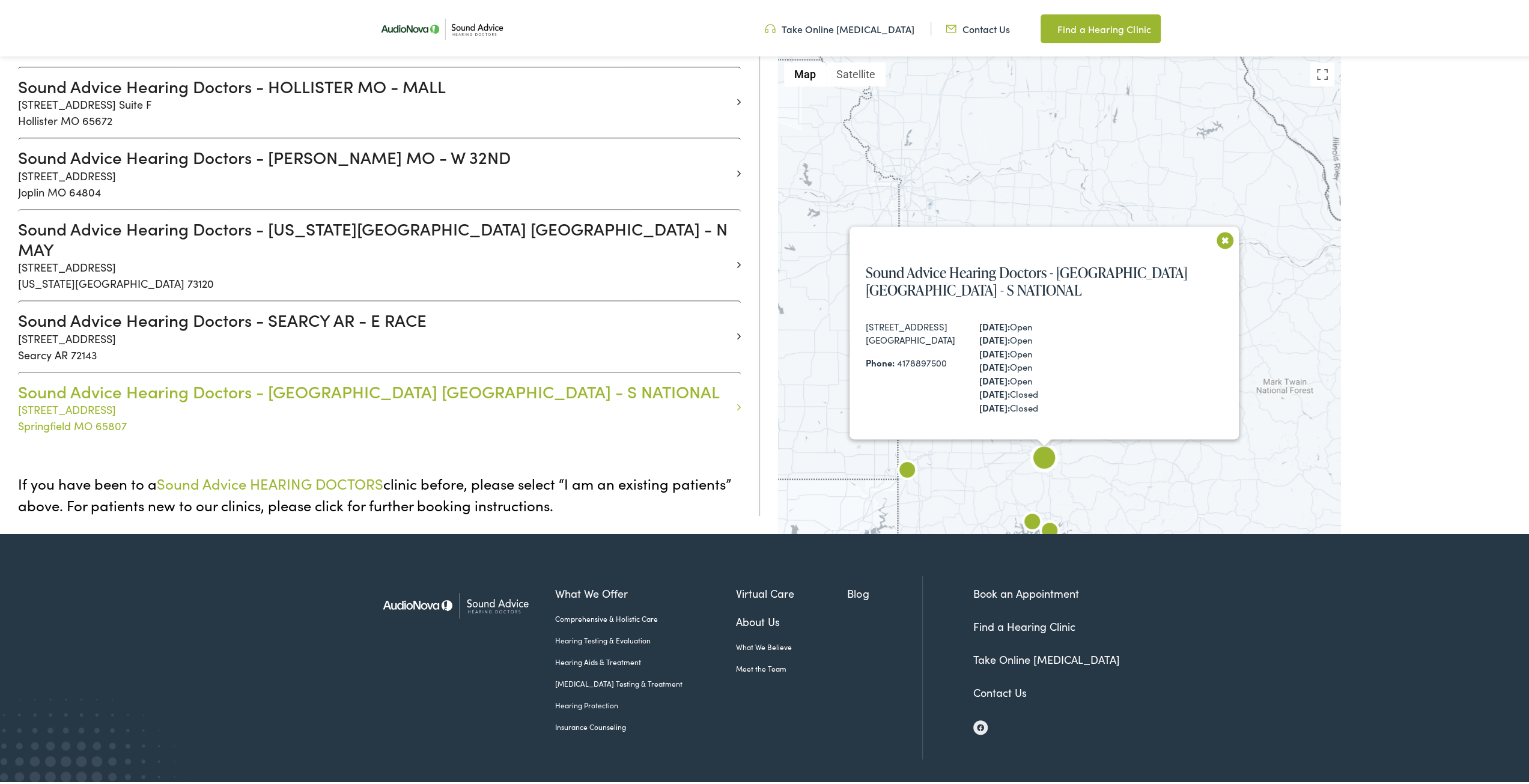
click at [205, 379] on h3 "Sound Advice Hearing Doctors - [GEOGRAPHIC_DATA] [GEOGRAPHIC_DATA] - S NATIONAL" at bounding box center [375, 389] width 714 height 20
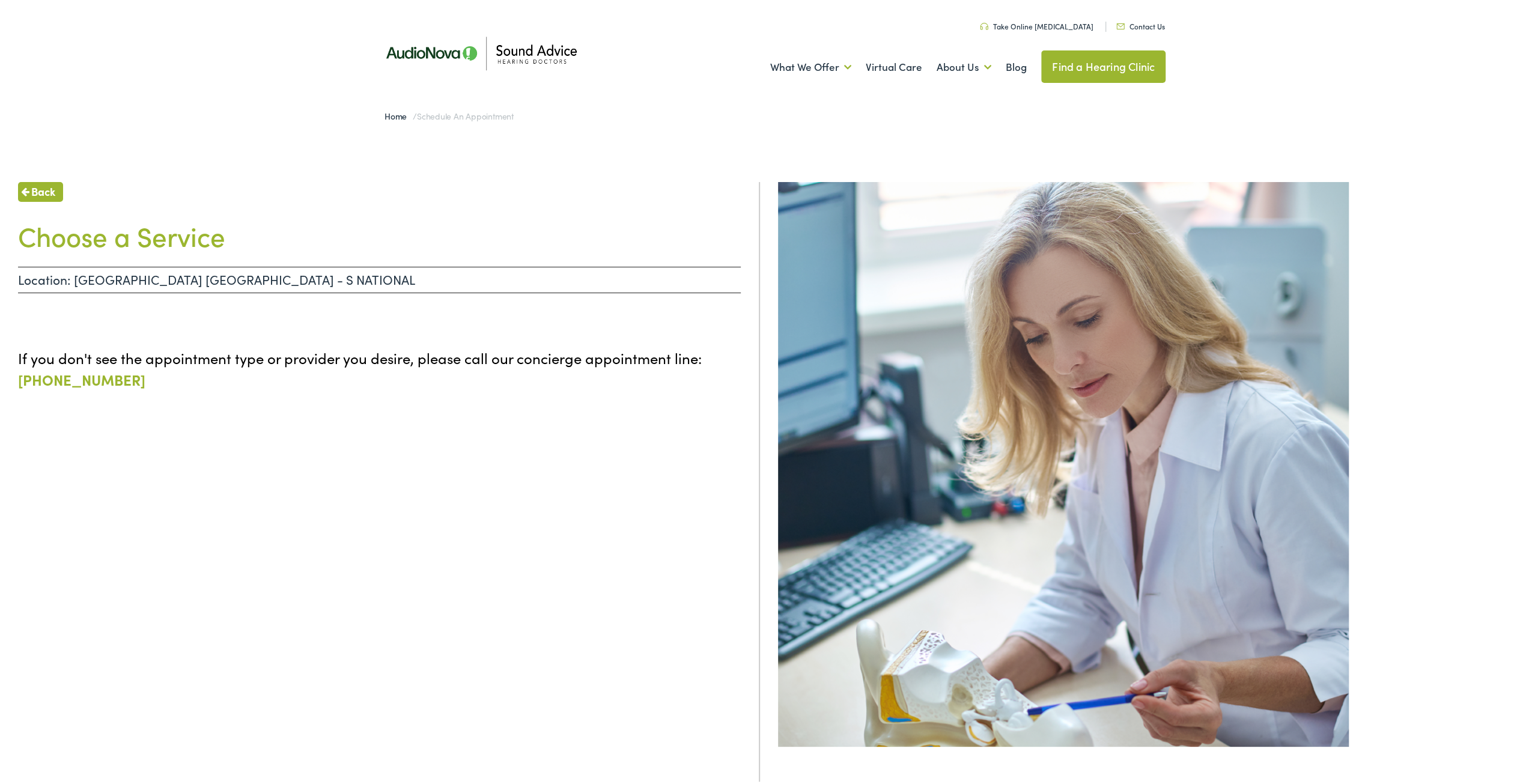
click at [130, 355] on p "If you don't see the appointment type or provider you desire, please call our c…" at bounding box center [379, 366] width 723 height 43
click at [117, 276] on p "Location: [GEOGRAPHIC_DATA] [GEOGRAPHIC_DATA] - S NATIONAL" at bounding box center [379, 277] width 723 height 26
click at [133, 393] on div "Back Choose a Service Location: [GEOGRAPHIC_DATA] [GEOGRAPHIC_DATA] - S NATIONA…" at bounding box center [380, 572] width 760 height 784
click at [414, 332] on div "Back Choose a Service Location: [GEOGRAPHIC_DATA] [GEOGRAPHIC_DATA] - S NATIONA…" at bounding box center [380, 572] width 760 height 784
click at [440, 427] on div "Back Choose a Service Location: [GEOGRAPHIC_DATA] [GEOGRAPHIC_DATA] - S NATIONA…" at bounding box center [380, 572] width 760 height 784
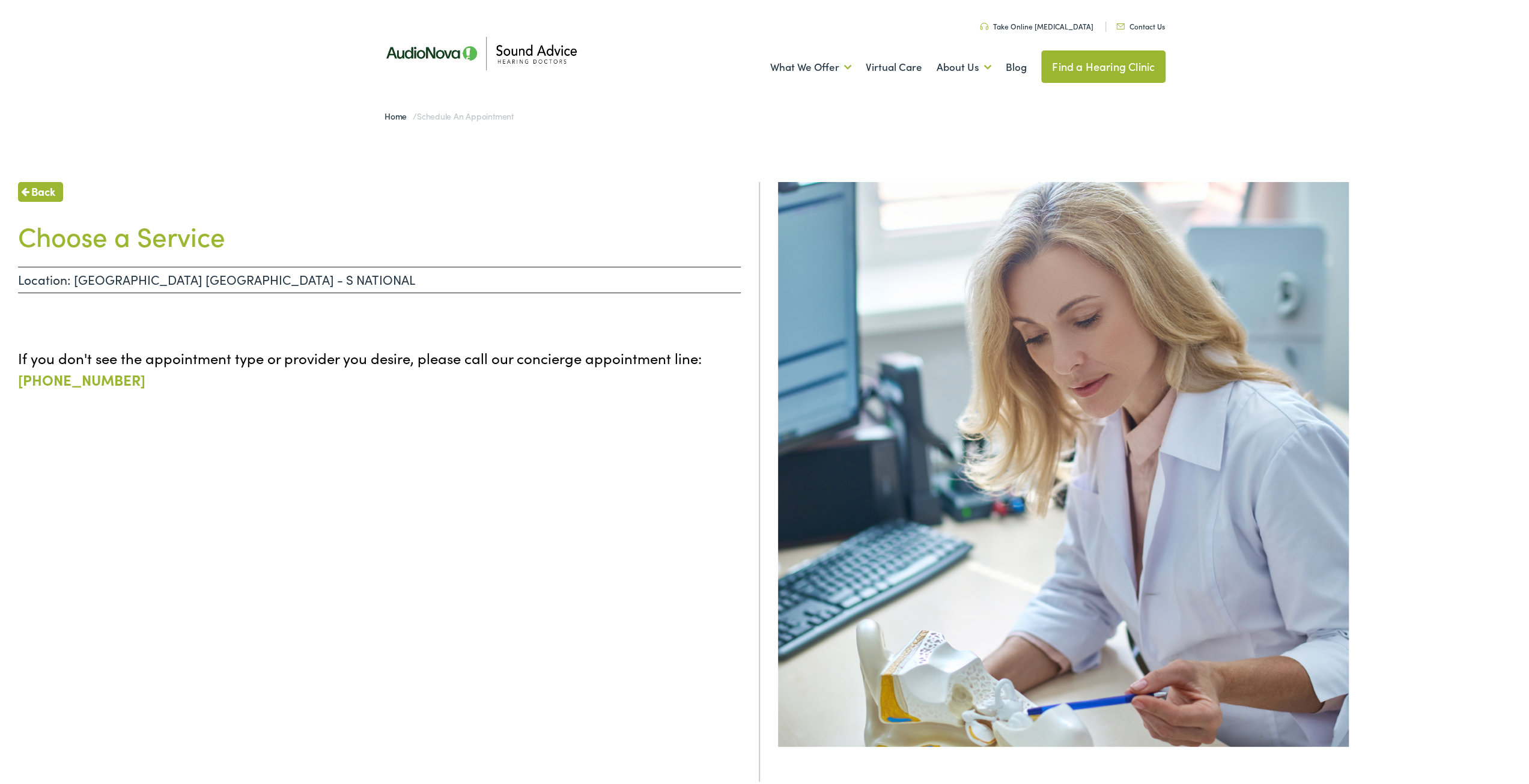
click at [440, 325] on ul at bounding box center [379, 315] width 723 height 24
click at [514, 542] on div "Back Choose a Service Location: [GEOGRAPHIC_DATA] [GEOGRAPHIC_DATA] - S NATIONA…" at bounding box center [380, 572] width 760 height 784
click at [375, 344] on p "If you don't see the appointment type or provider you desire, please call our c…" at bounding box center [379, 366] width 723 height 43
click at [414, 307] on ul at bounding box center [379, 315] width 723 height 24
click at [421, 386] on p "If you don't see the appointment type or provider you desire, please call our c…" at bounding box center [379, 366] width 723 height 43
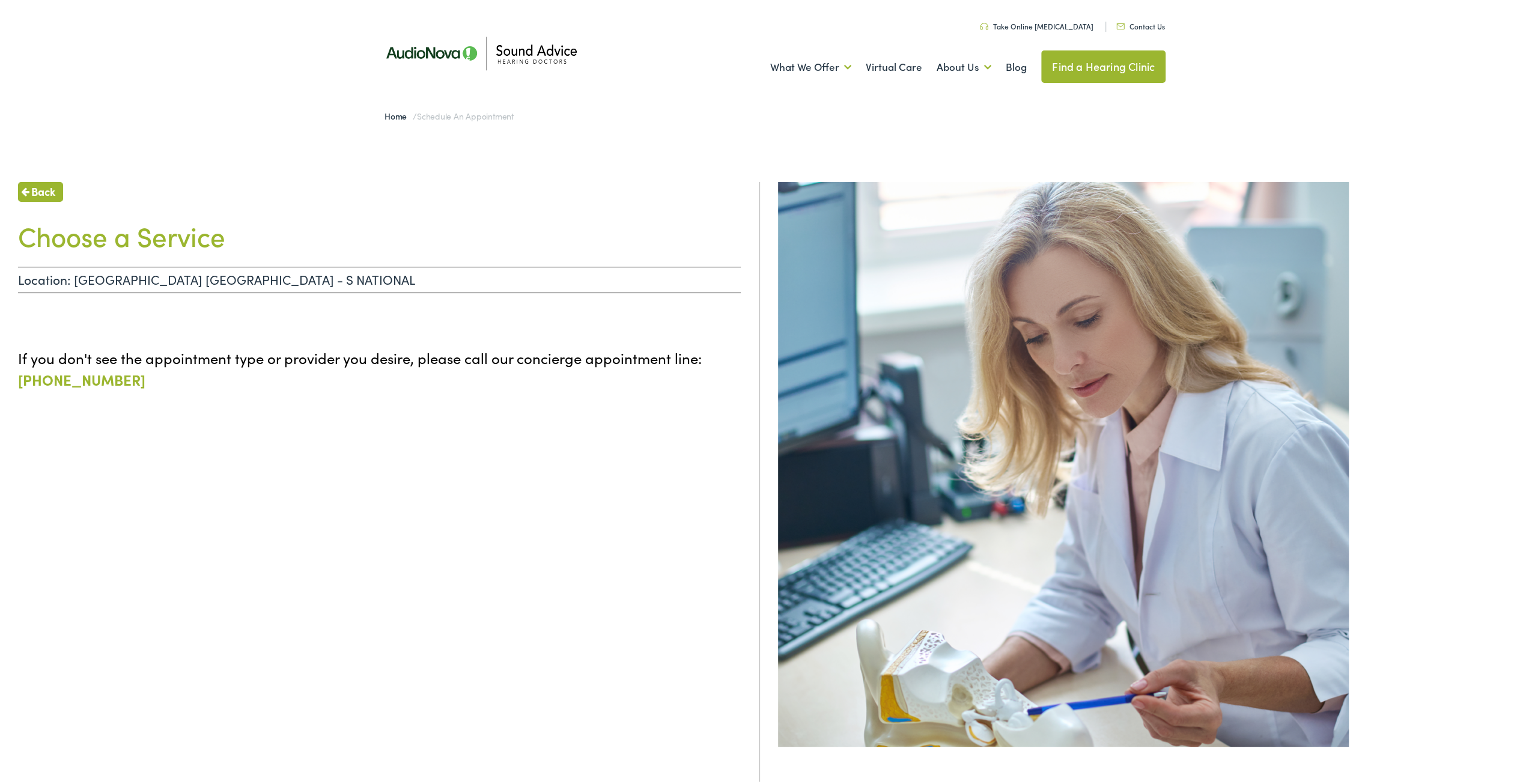
click at [411, 329] on div "Back Choose a Service Location: [GEOGRAPHIC_DATA] [GEOGRAPHIC_DATA] - S NATIONA…" at bounding box center [380, 572] width 760 height 784
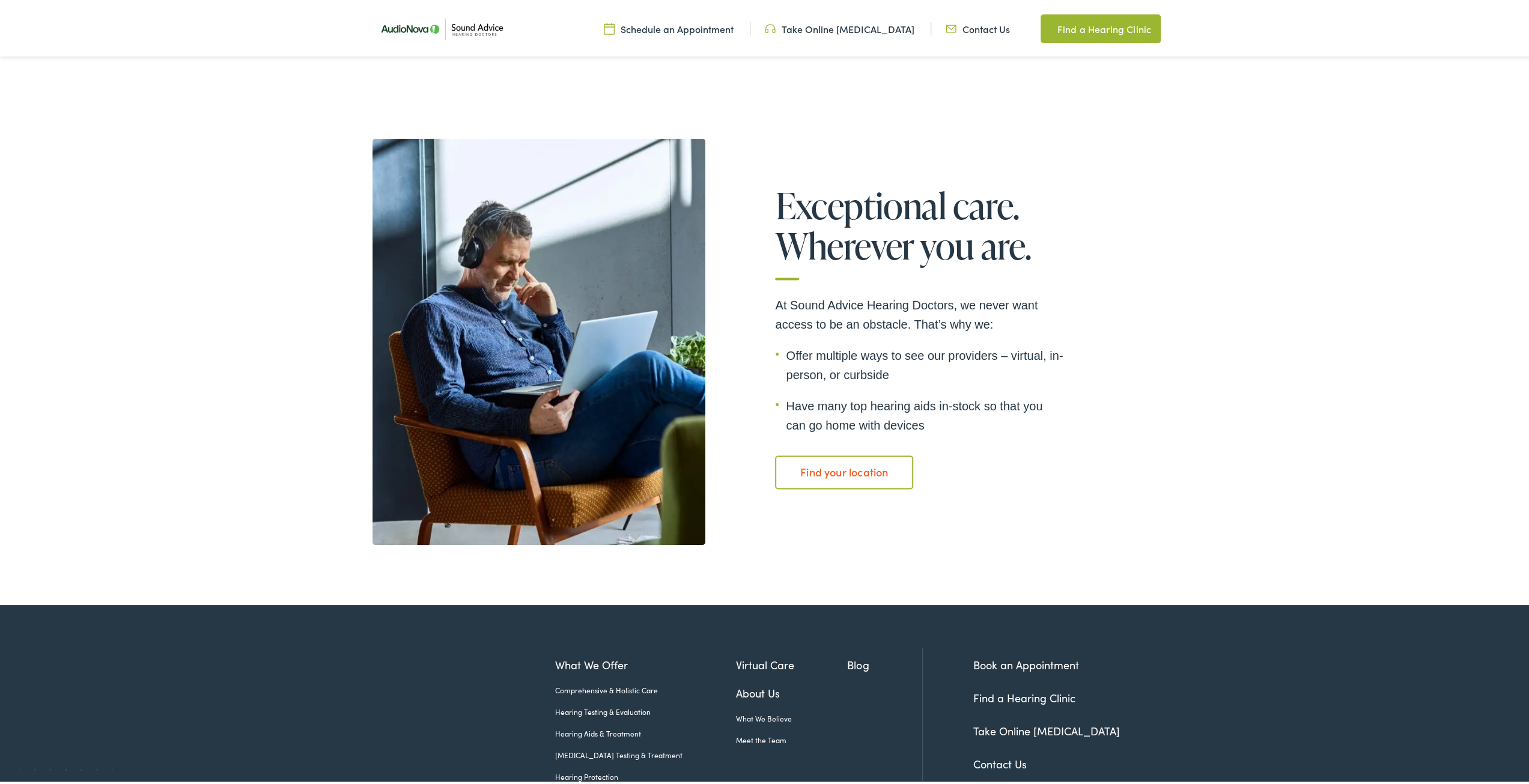
scroll to position [2178, 0]
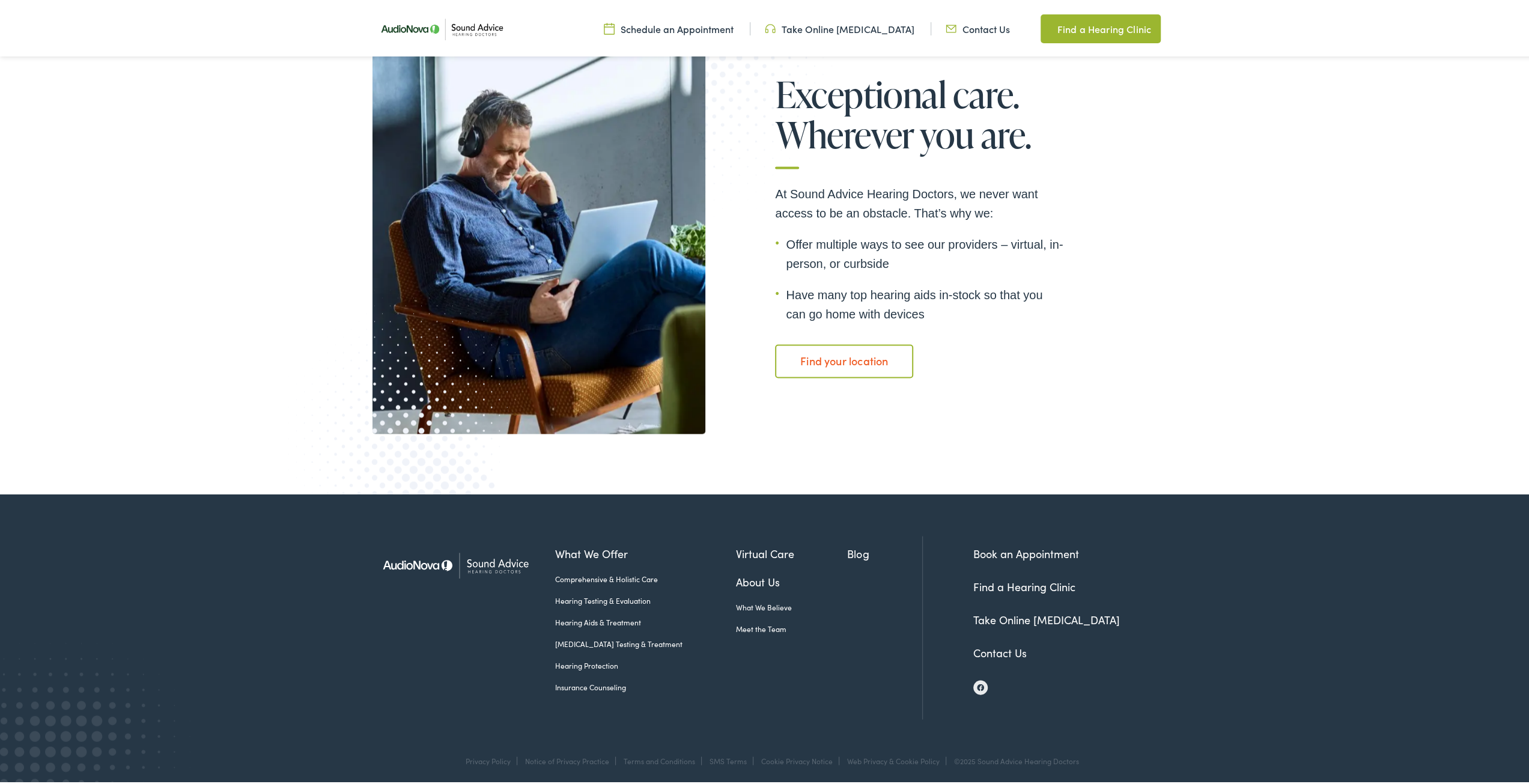
click at [1145, 302] on div "Exceptional care. Wherever you are. At Sound Advice Hearing Doctors, we never w…" at bounding box center [769, 228] width 793 height 406
drag, startPoint x: 1145, startPoint y: 302, endPoint x: 1156, endPoint y: 311, distance: 14.2
